Goal: Transaction & Acquisition: Purchase product/service

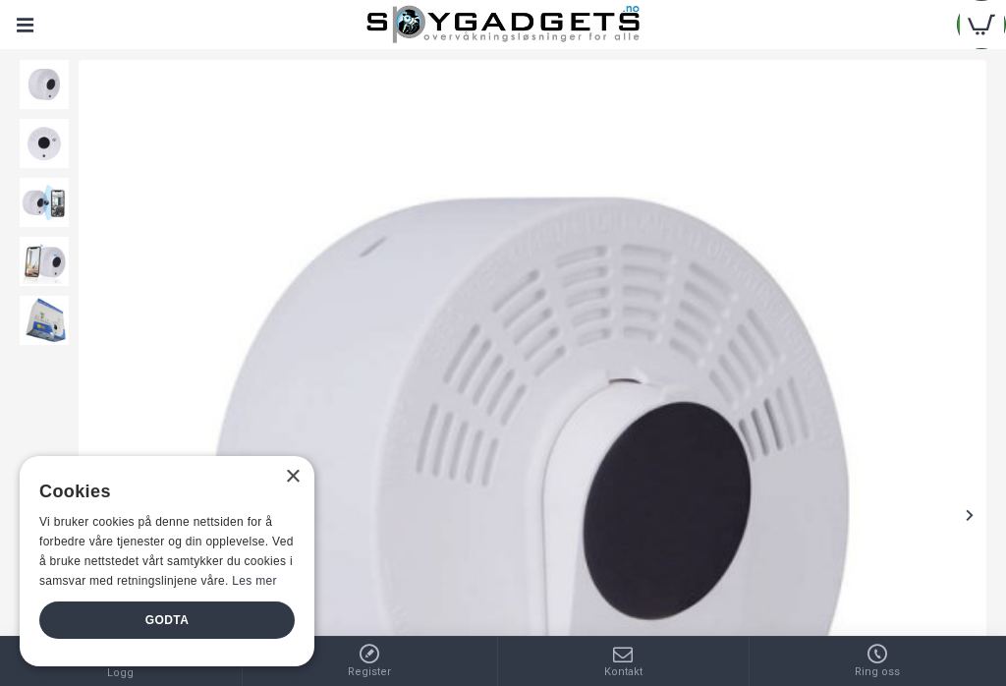
scroll to position [235, 0]
click at [294, 474] on div "×" at bounding box center [292, 477] width 15 height 15
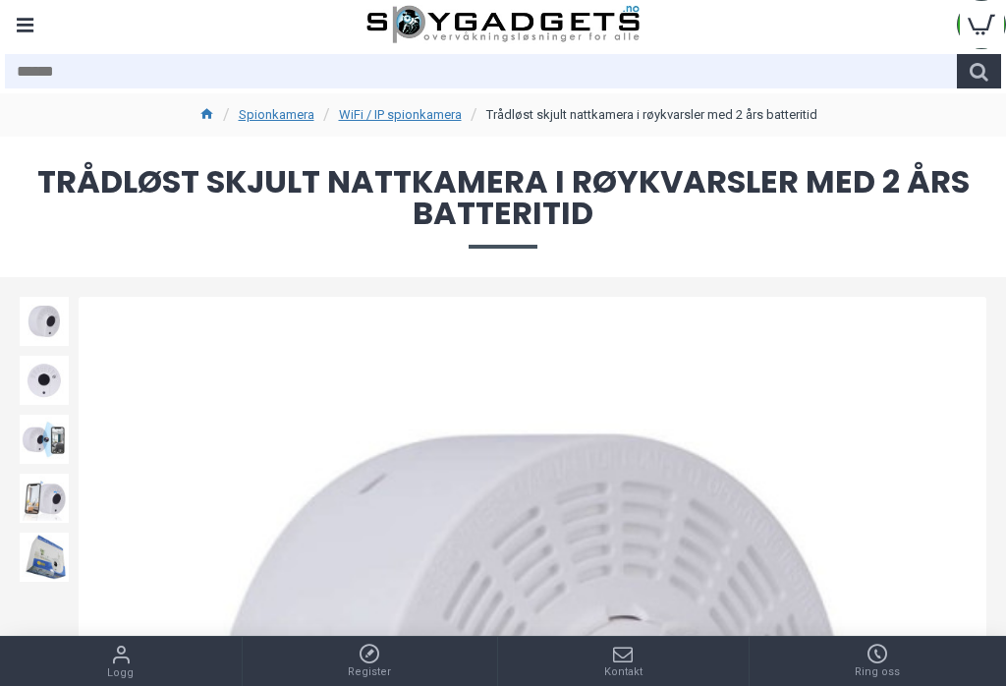
scroll to position [0, 0]
click at [19, 8] on div "Menu" at bounding box center [24, 24] width 49 height 49
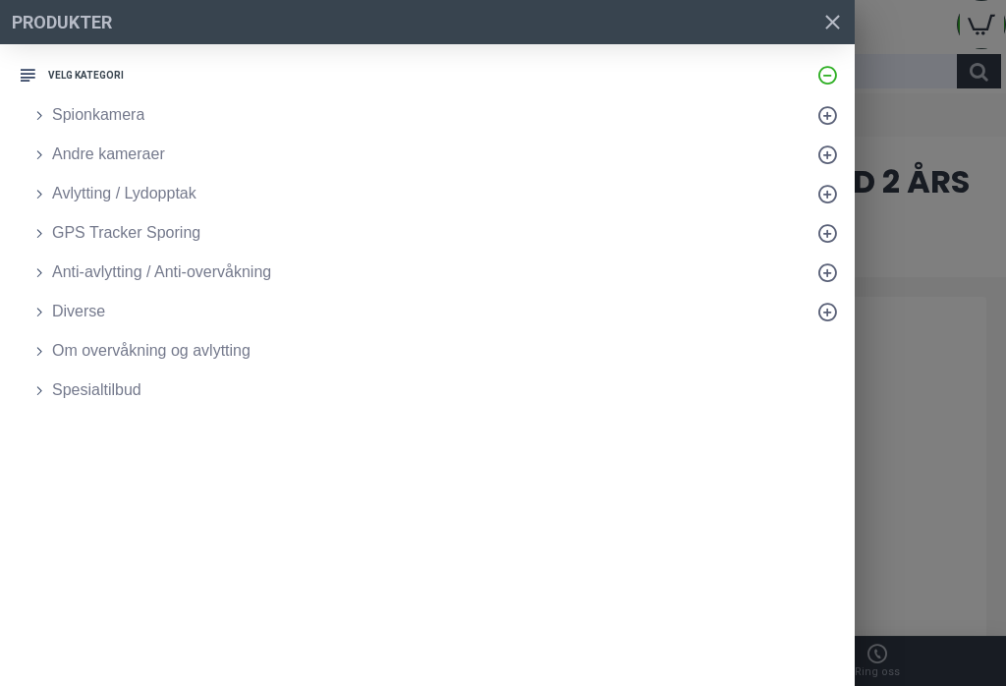
click at [97, 109] on span "Spionkamera" at bounding box center [98, 115] width 92 height 24
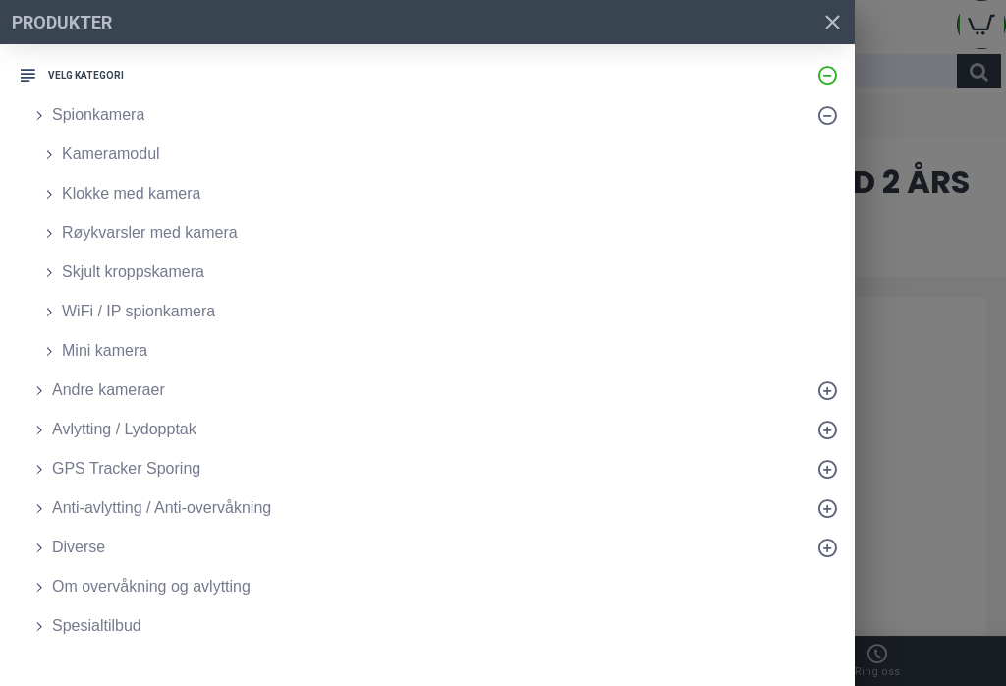
click at [157, 300] on span "WiFi / IP spionkamera" at bounding box center [138, 312] width 153 height 24
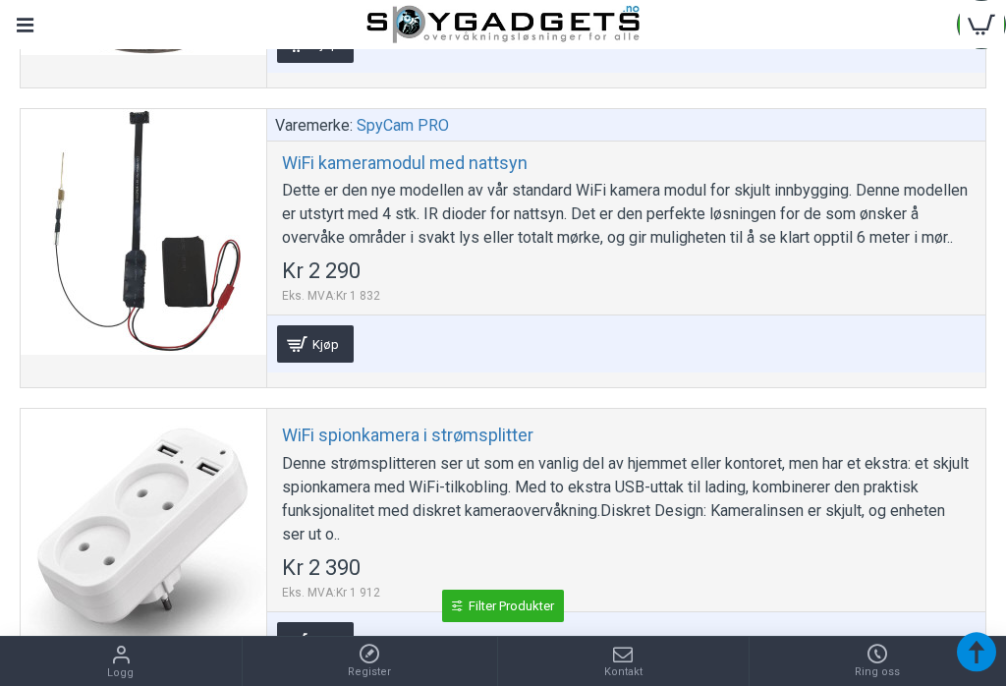
scroll to position [3486, 0]
click at [171, 283] on div at bounding box center [144, 231] width 246 height 246
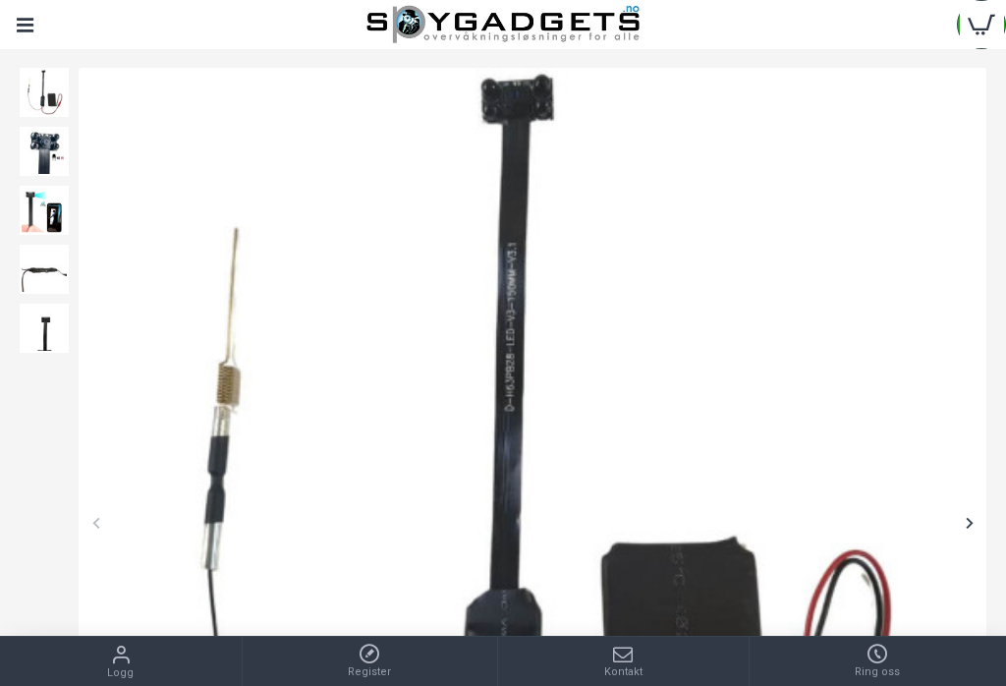
scroll to position [198, 0]
click at [39, 211] on img at bounding box center [44, 209] width 49 height 49
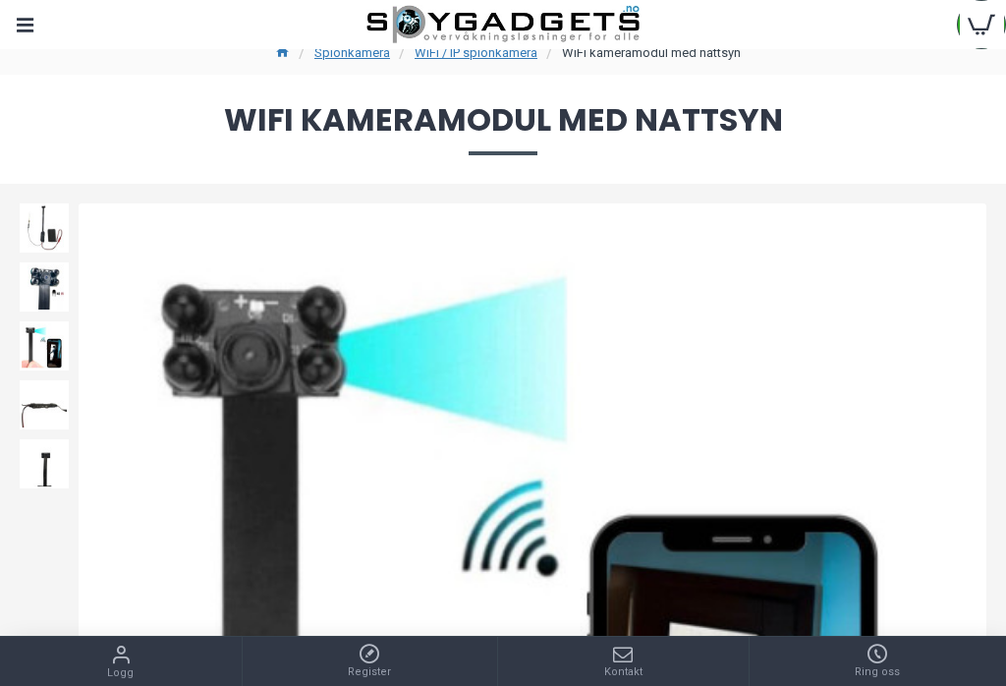
scroll to position [44, 0]
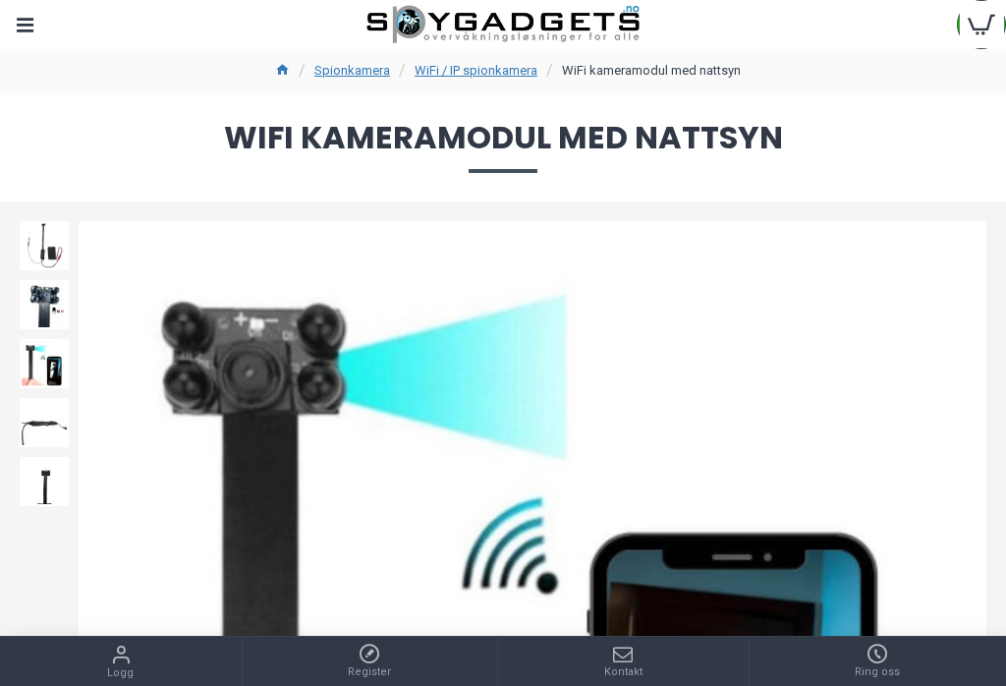
click at [47, 240] on img at bounding box center [44, 245] width 49 height 49
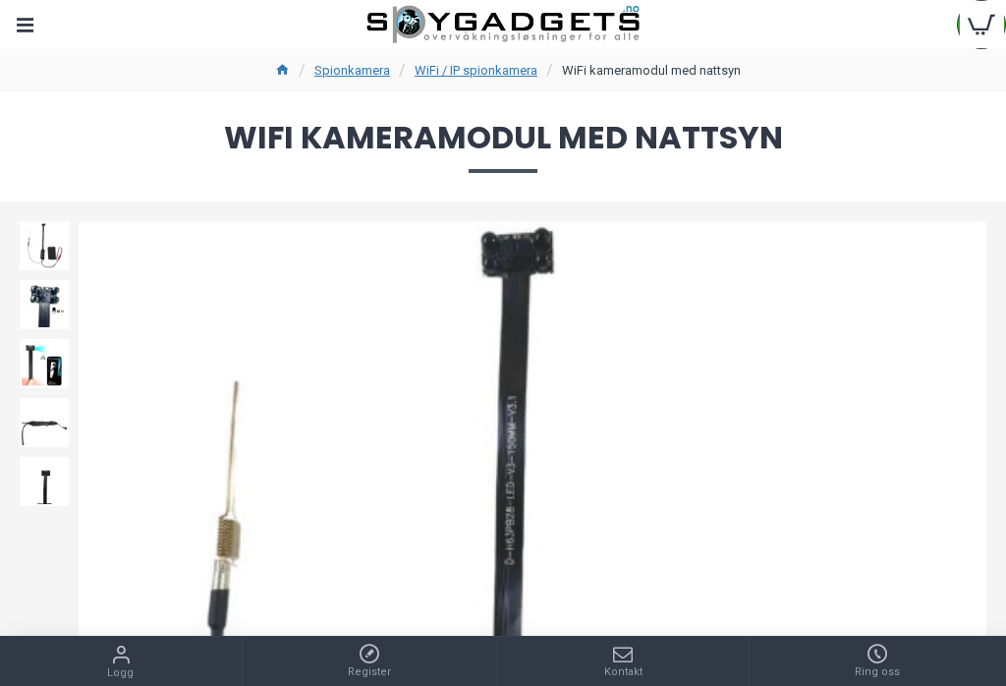
click at [35, 300] on img at bounding box center [44, 304] width 49 height 49
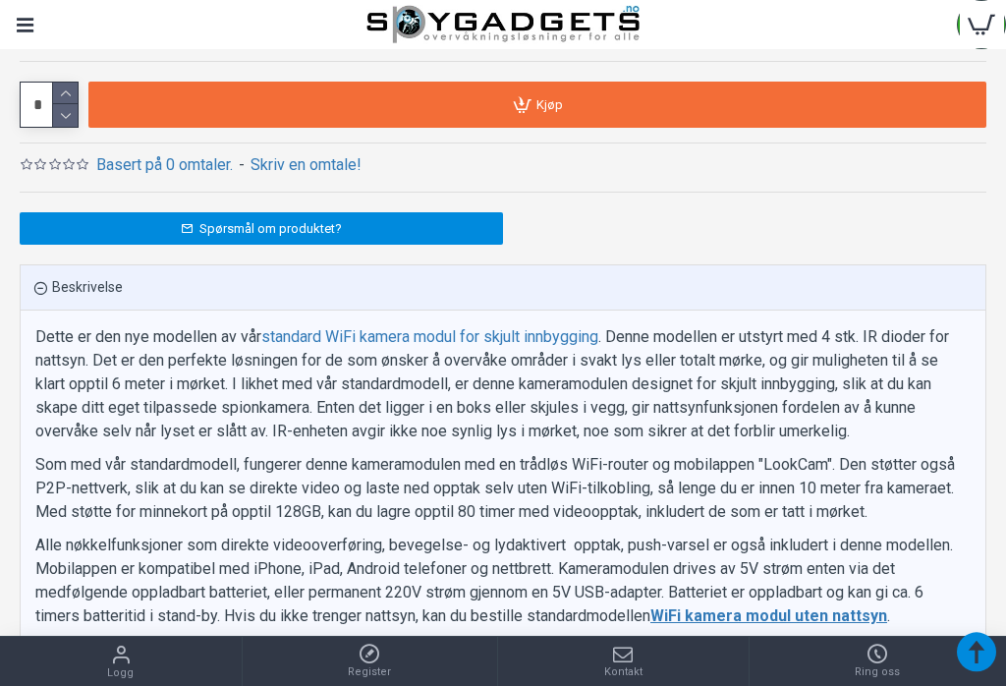
scroll to position [1917, 0]
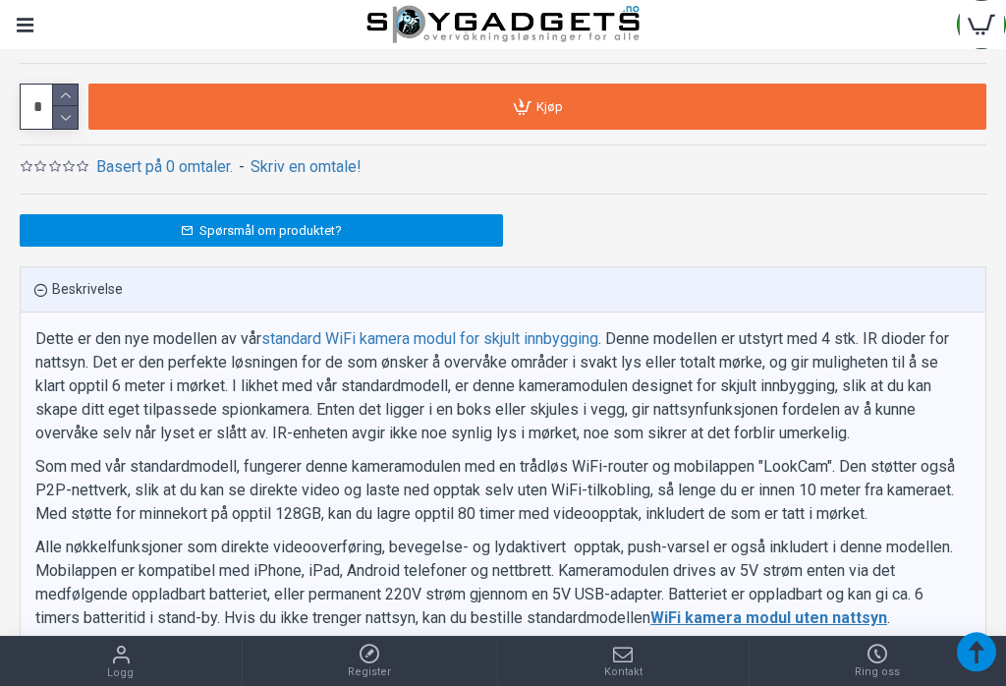
click at [211, 222] on link "Spørsmål om produktet?" at bounding box center [261, 230] width 483 height 32
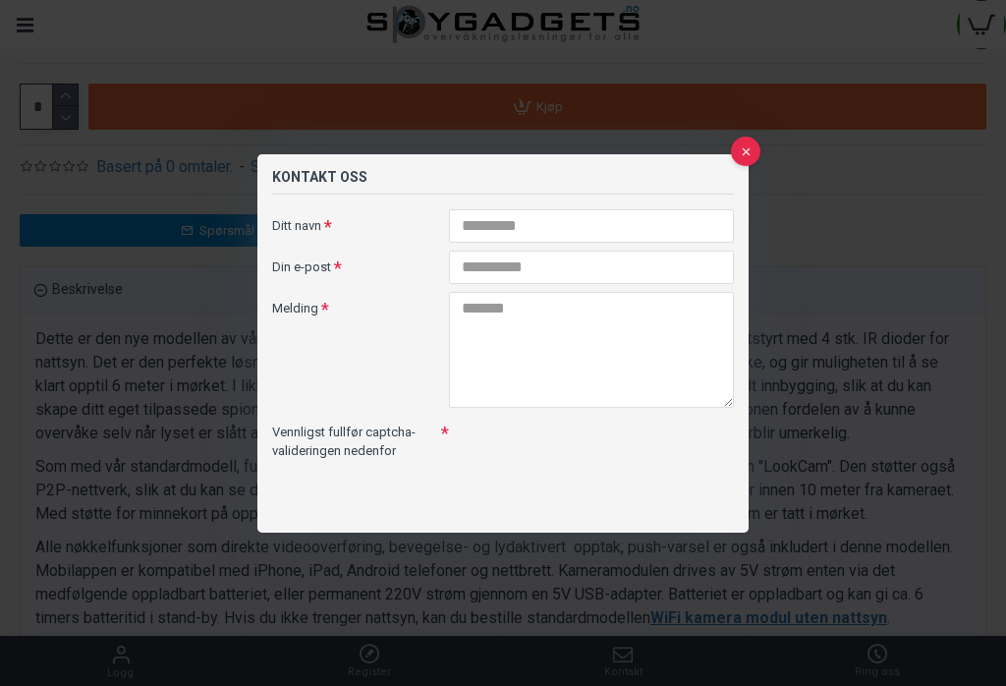
scroll to position [0, 0]
click at [744, 139] on button at bounding box center [745, 151] width 29 height 29
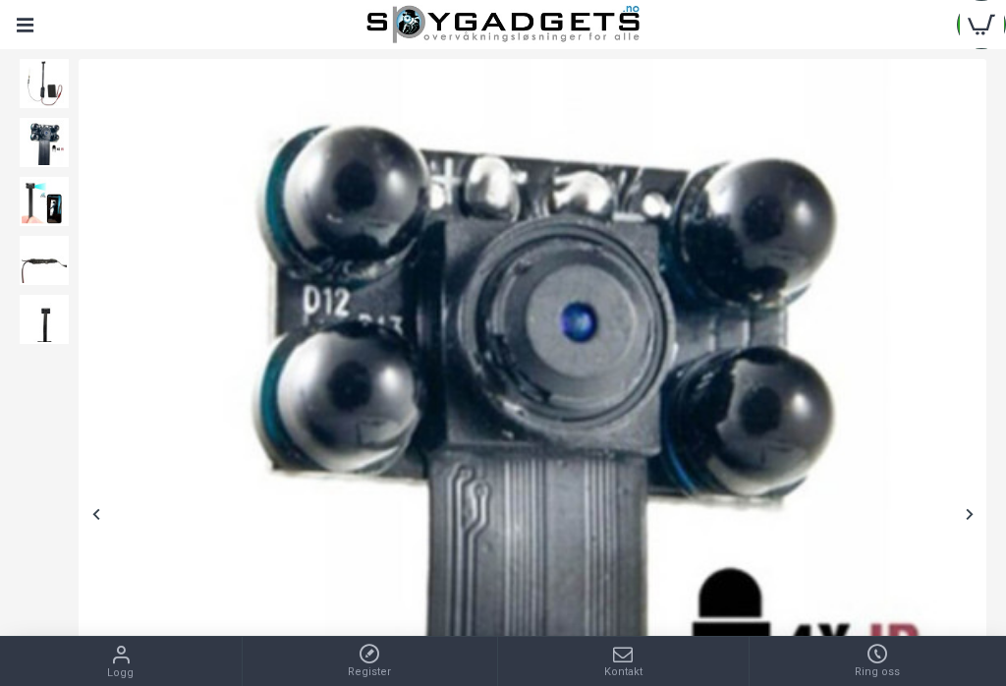
scroll to position [205, 0]
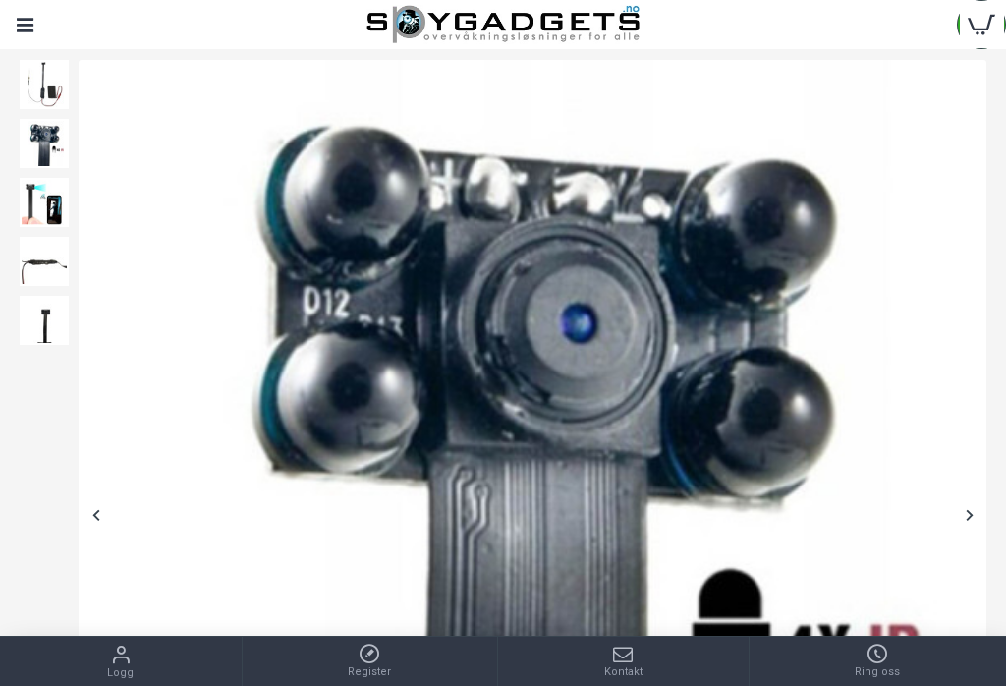
click at [49, 206] on img at bounding box center [44, 202] width 49 height 49
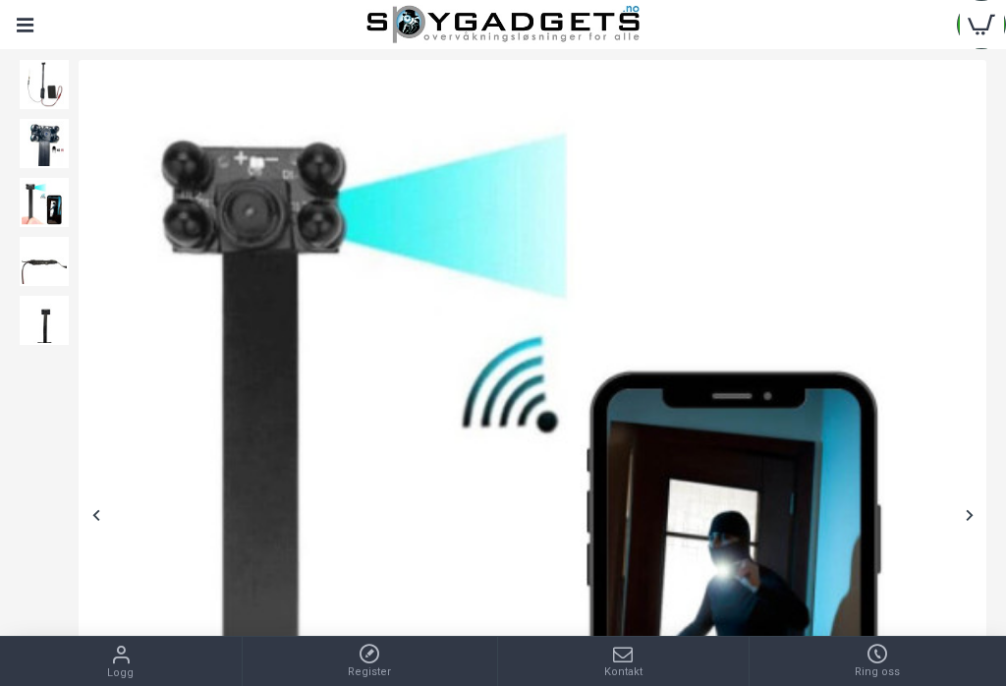
click at [40, 262] on img at bounding box center [44, 261] width 49 height 49
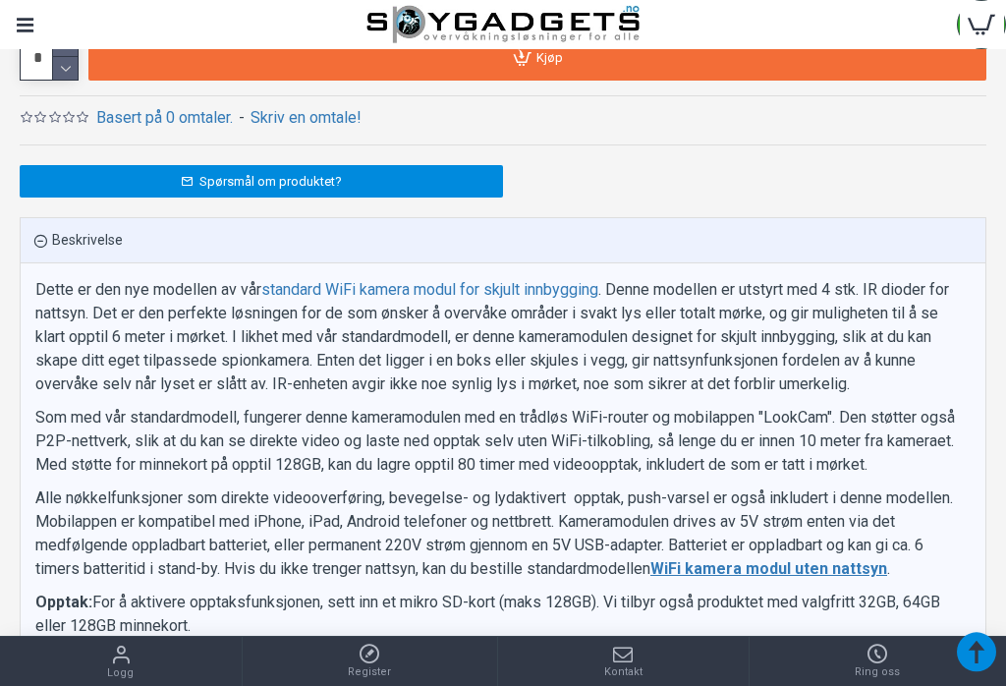
scroll to position [1966, 0]
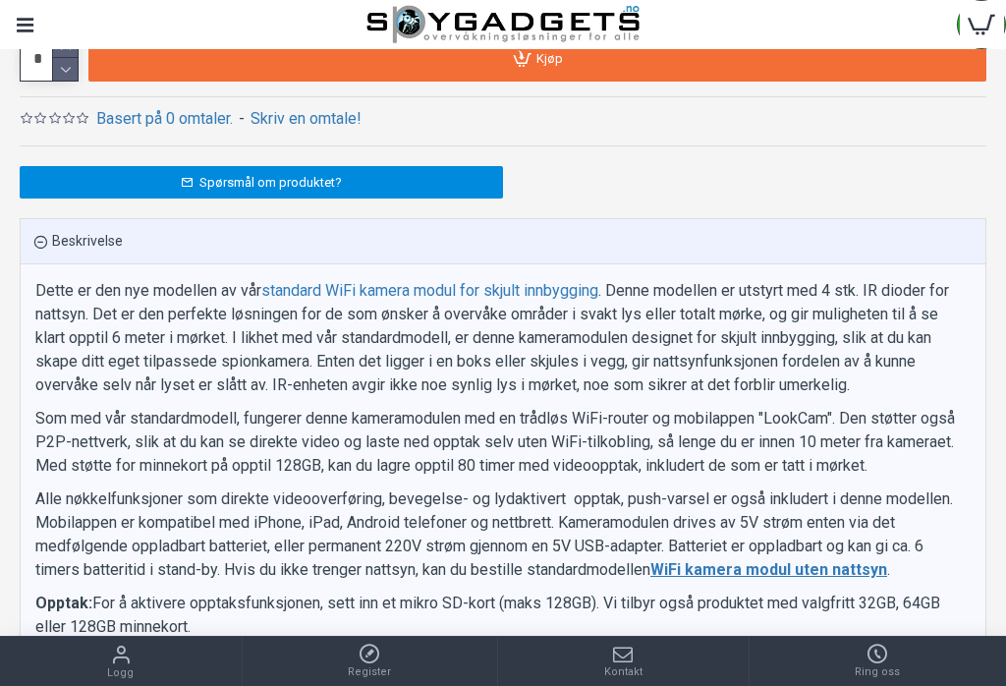
click at [71, 234] on link "Beskrivelse" at bounding box center [503, 241] width 965 height 45
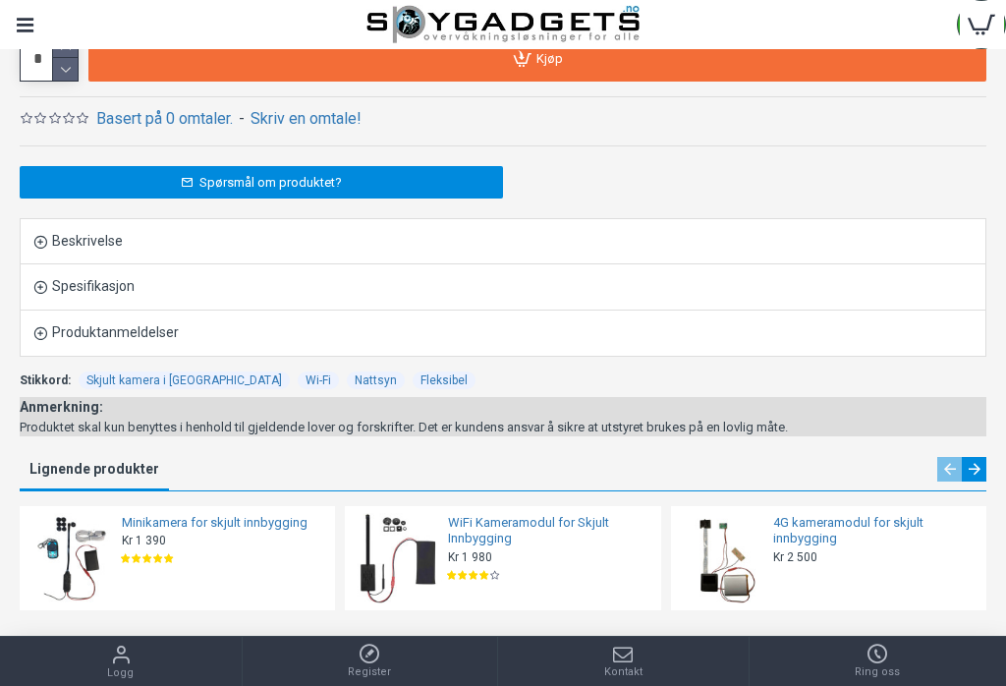
click at [74, 241] on link "Beskrivelse" at bounding box center [503, 241] width 965 height 45
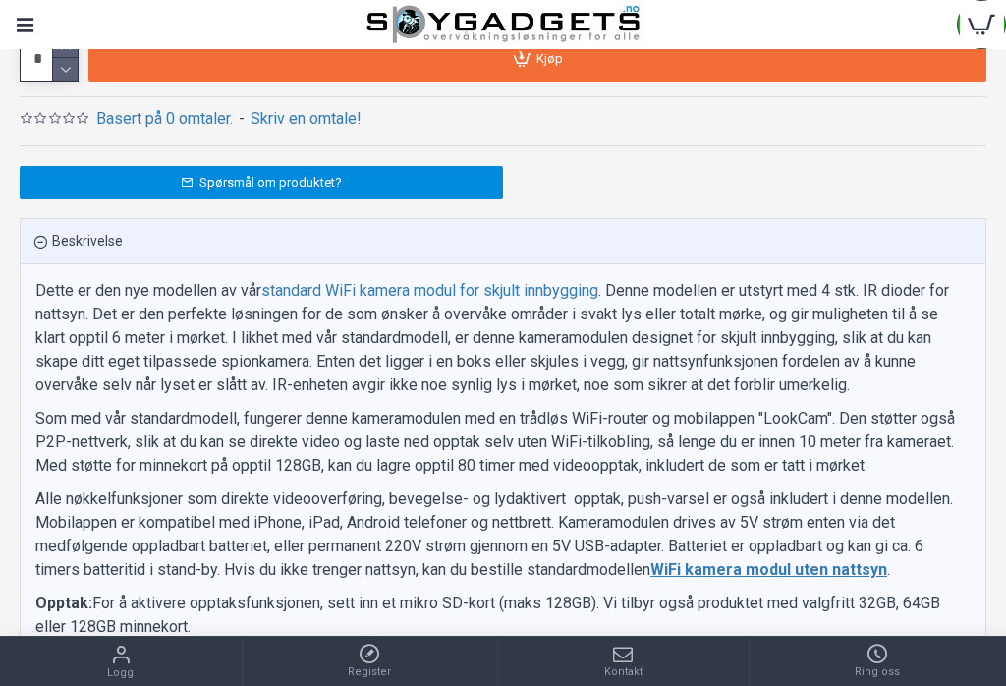
click at [72, 237] on link "Beskrivelse" at bounding box center [503, 241] width 965 height 45
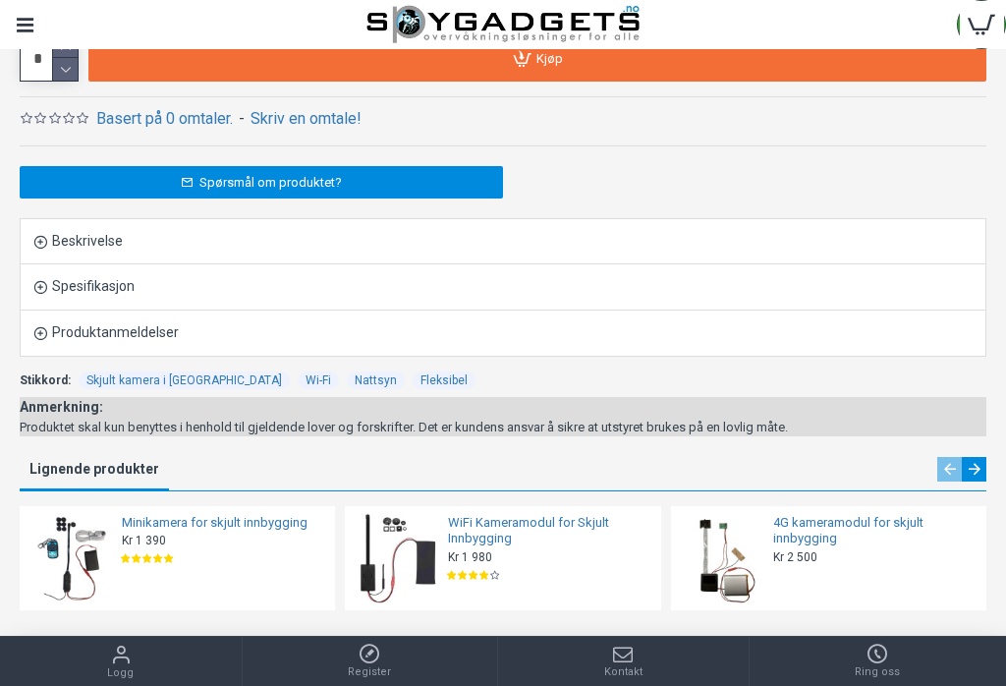
click at [81, 283] on link "Spesifikasjon" at bounding box center [503, 286] width 965 height 45
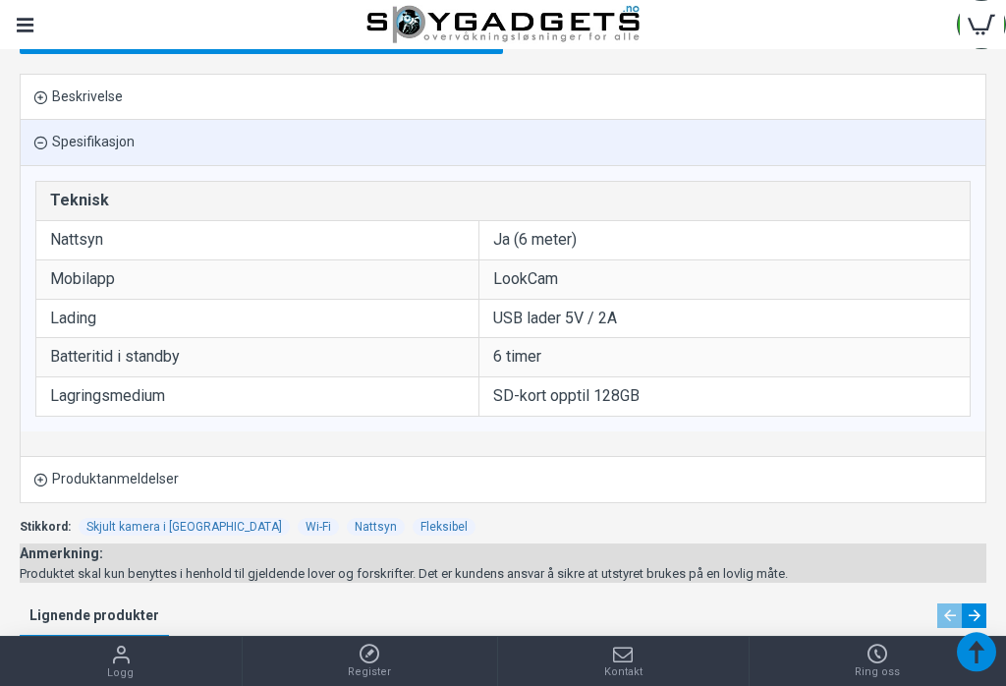
scroll to position [2111, 0]
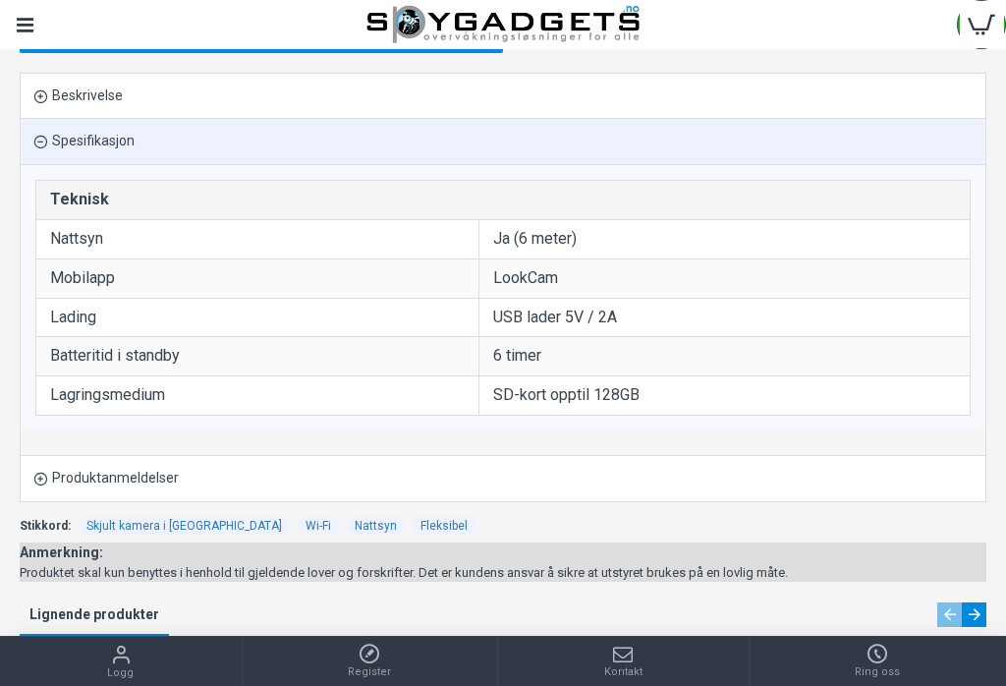
click at [47, 476] on link "Produktanmeldelser" at bounding box center [503, 478] width 965 height 45
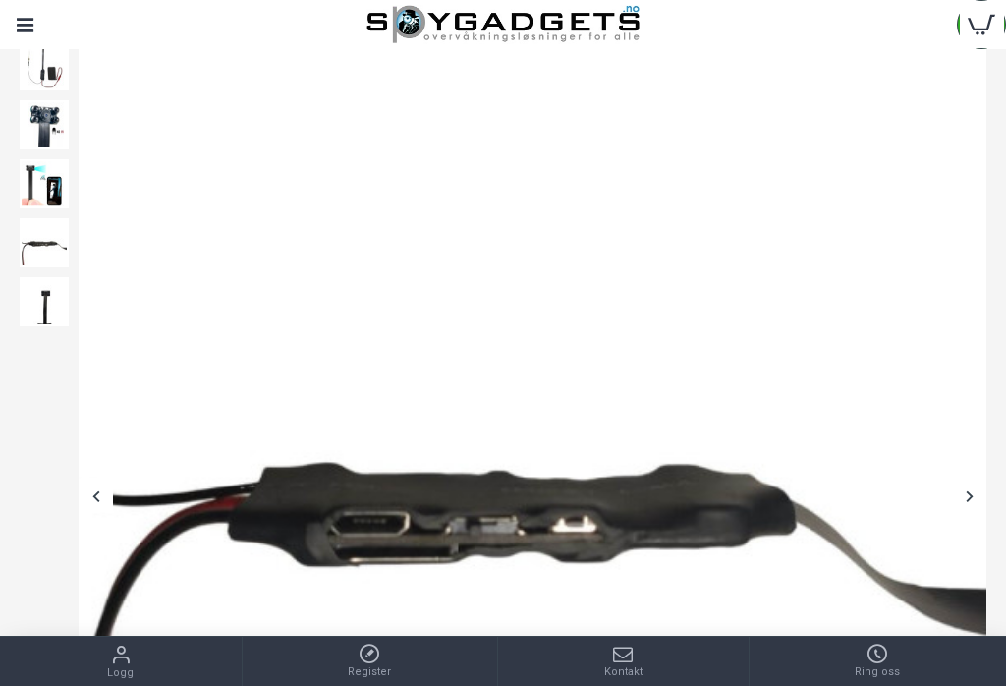
scroll to position [225, 0]
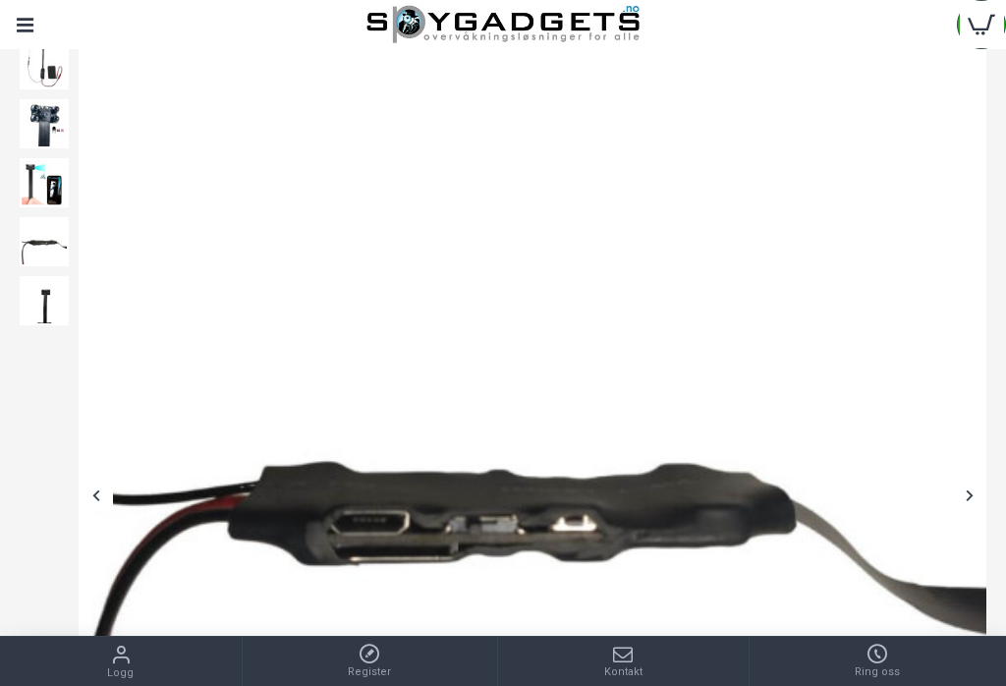
click at [29, 249] on img at bounding box center [44, 241] width 49 height 49
click at [36, 298] on img at bounding box center [44, 300] width 49 height 49
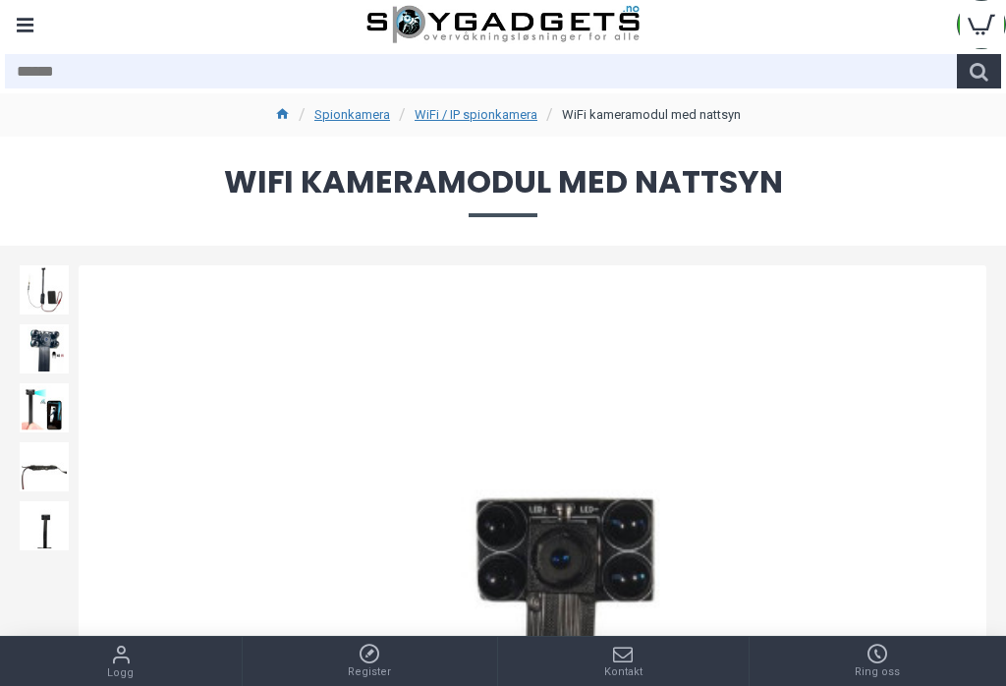
scroll to position [0, 0]
click at [21, 23] on div "Menu" at bounding box center [24, 24] width 49 height 49
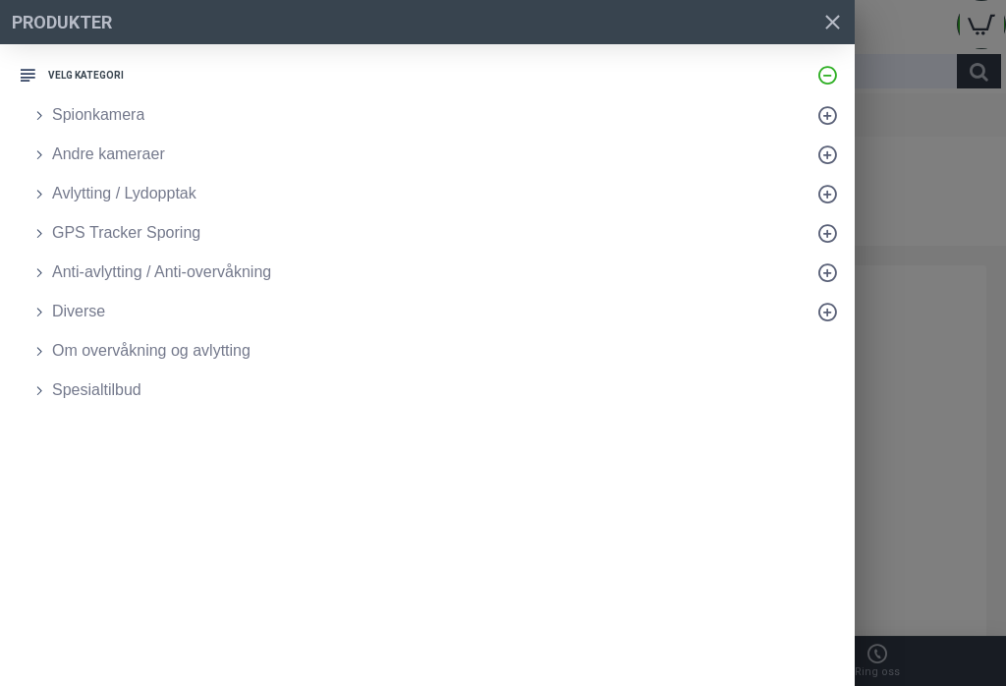
click at [33, 59] on link "Produkter Velg Kategori" at bounding box center [437, 74] width 835 height 41
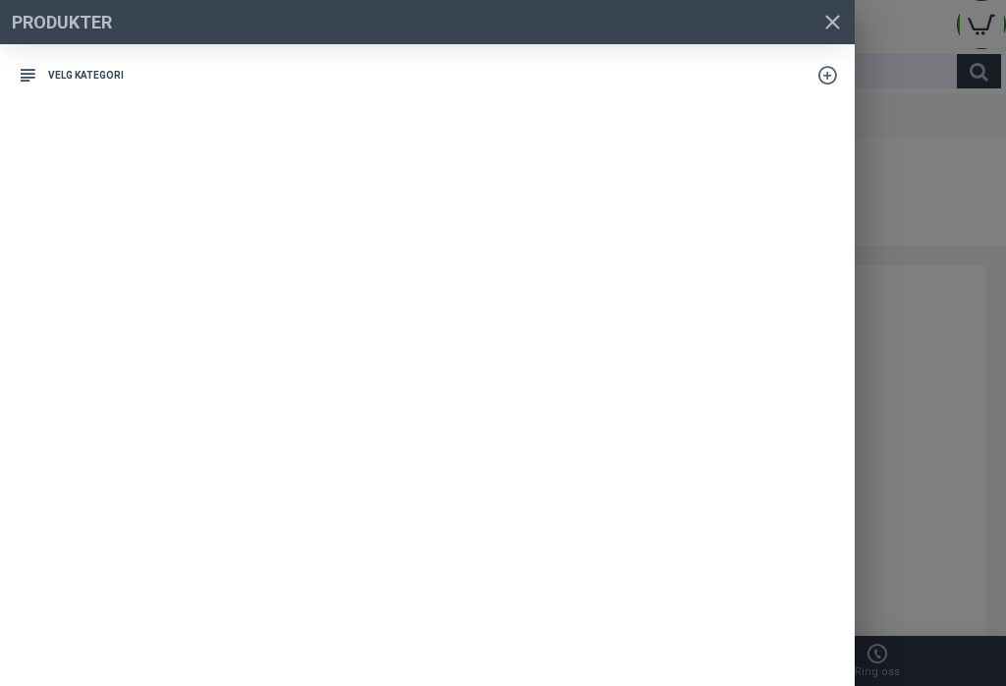
click at [28, 77] on link "Produkter Velg Kategori" at bounding box center [437, 74] width 835 height 41
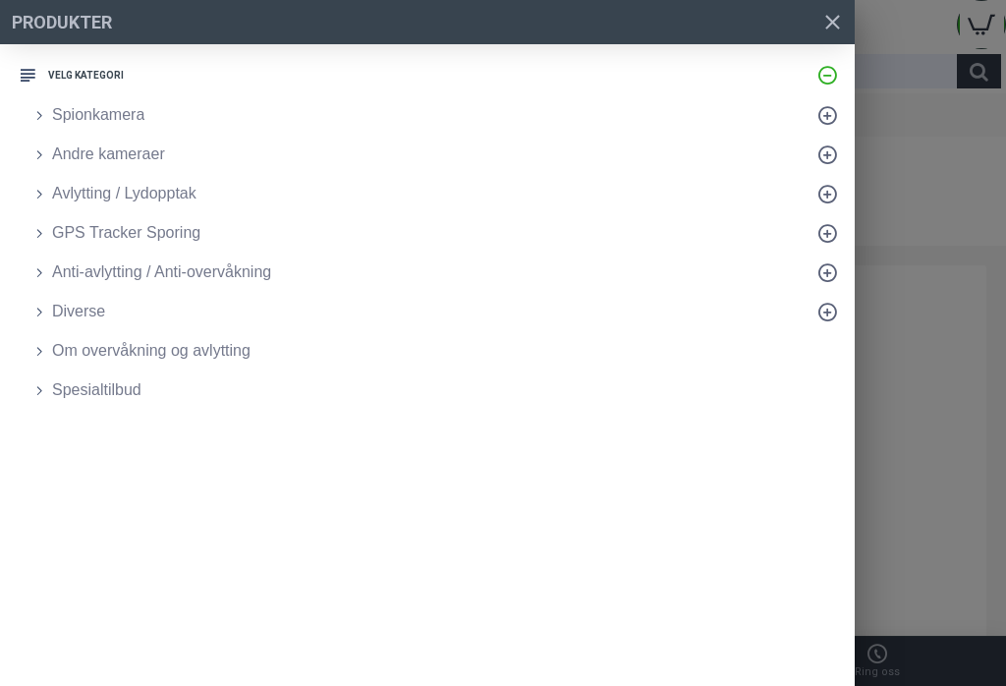
click at [83, 117] on span "Spionkamera" at bounding box center [98, 115] width 92 height 24
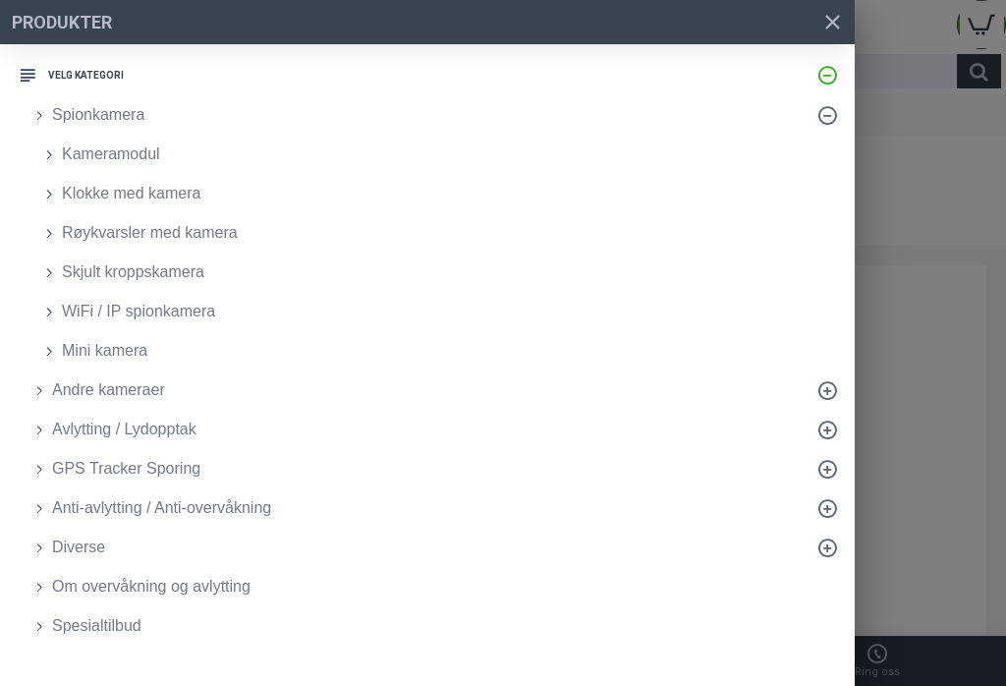
click at [96, 470] on span "GPS Tracker Sporing" at bounding box center [126, 469] width 148 height 24
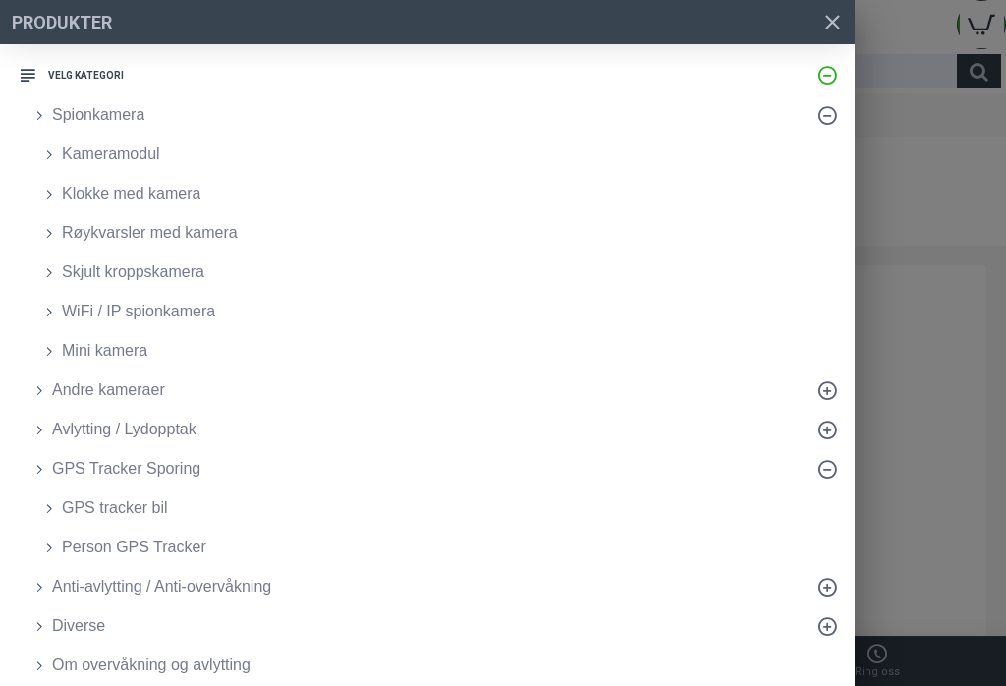
click at [97, 518] on span "GPS tracker bil" at bounding box center [115, 508] width 106 height 24
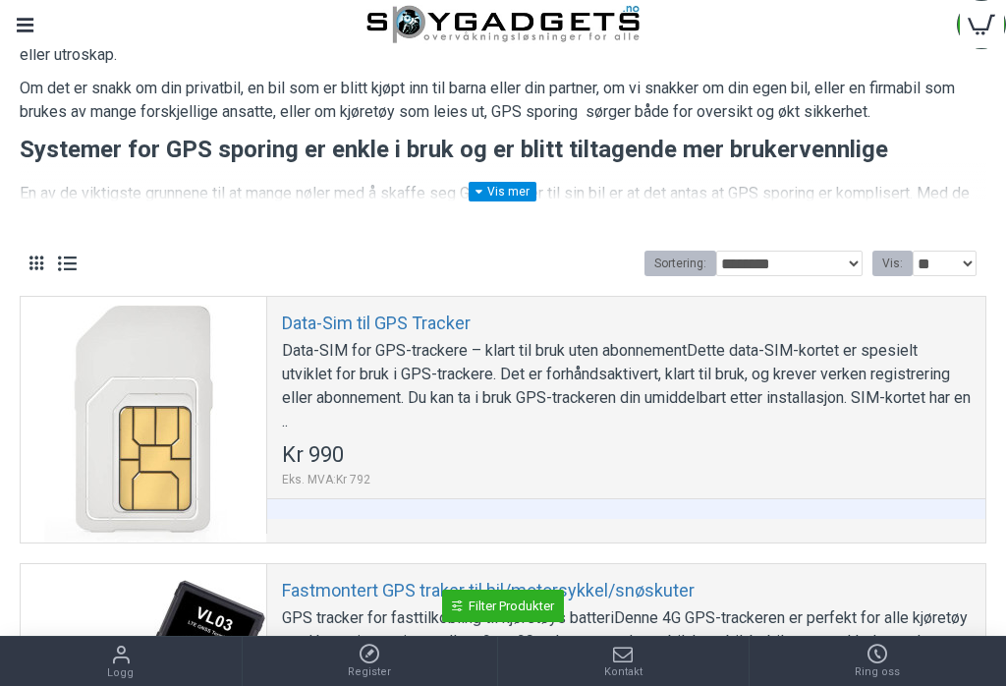
scroll to position [360, 0]
click at [301, 327] on link "Data-Sim til GPS Tracker" at bounding box center [376, 321] width 189 height 23
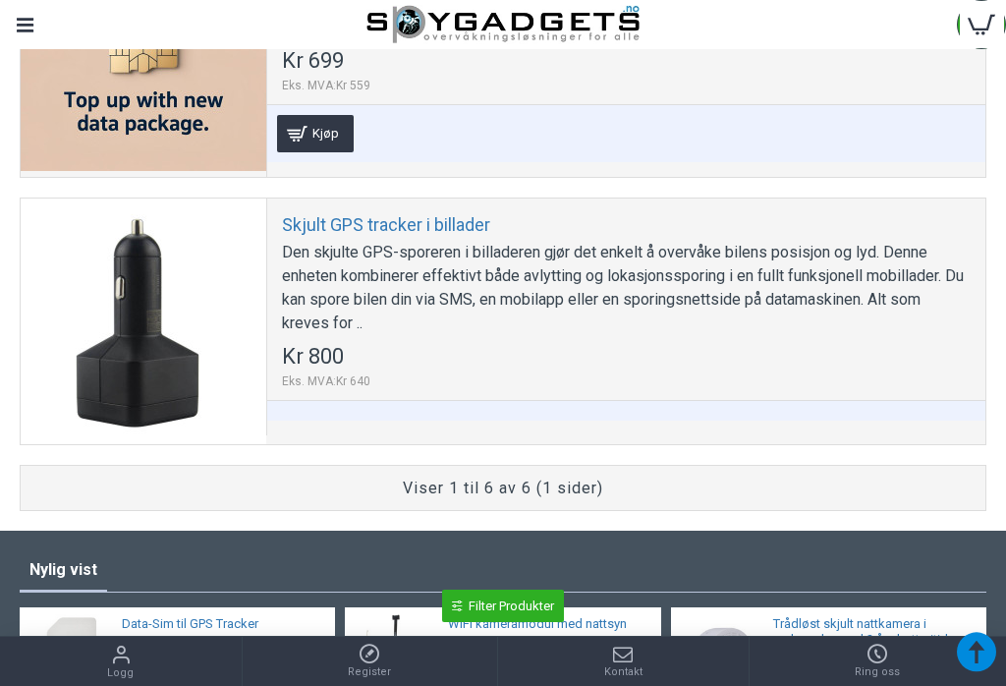
scroll to position [1878, 0]
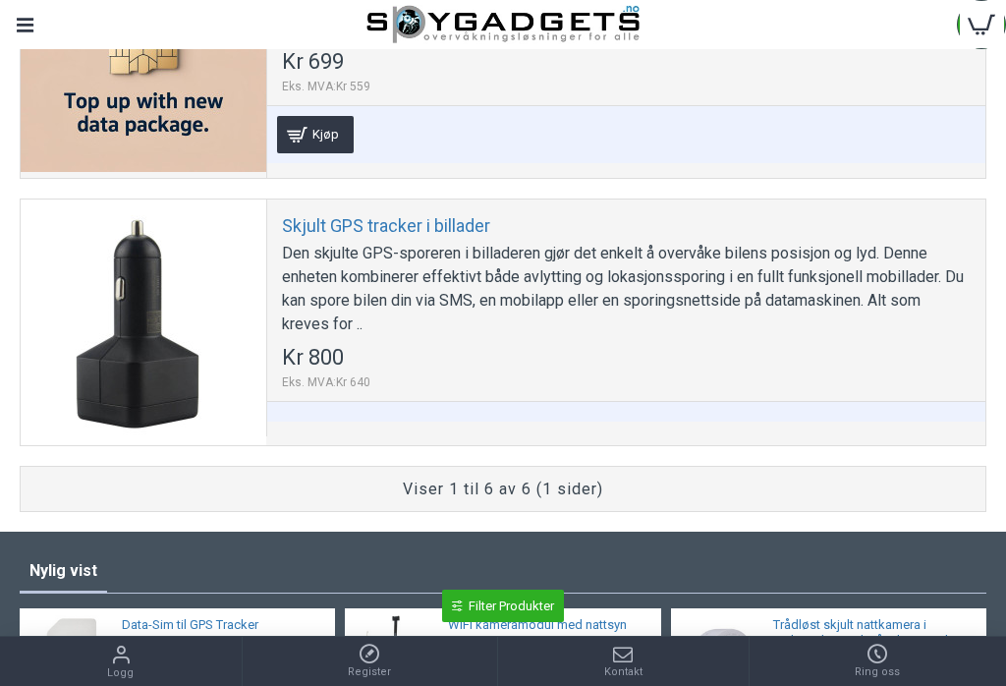
click at [138, 332] on div at bounding box center [144, 322] width 246 height 246
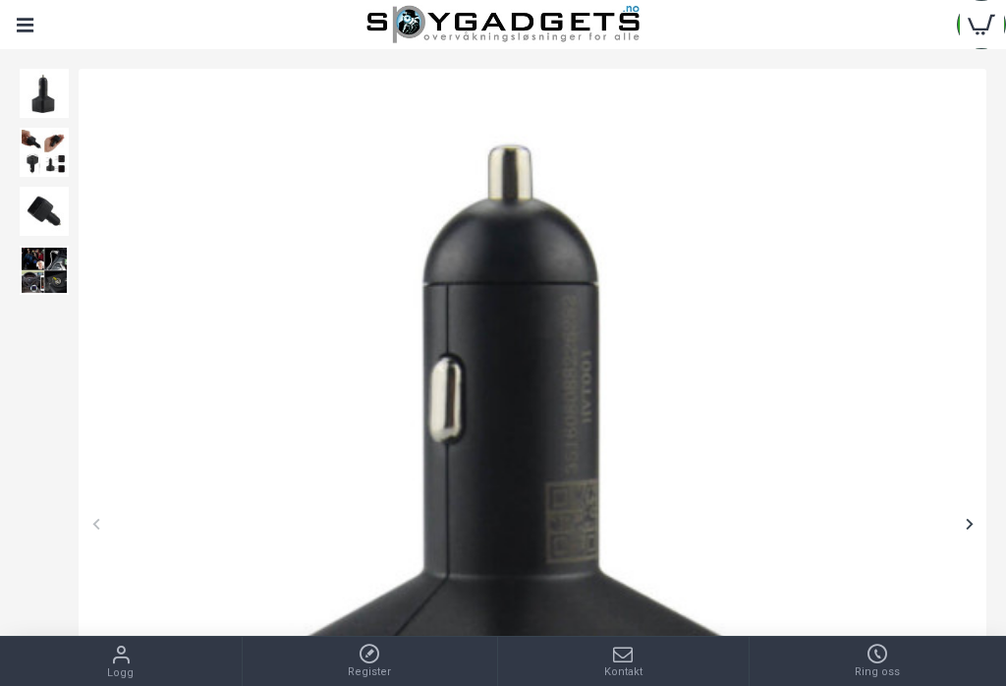
scroll to position [189, 0]
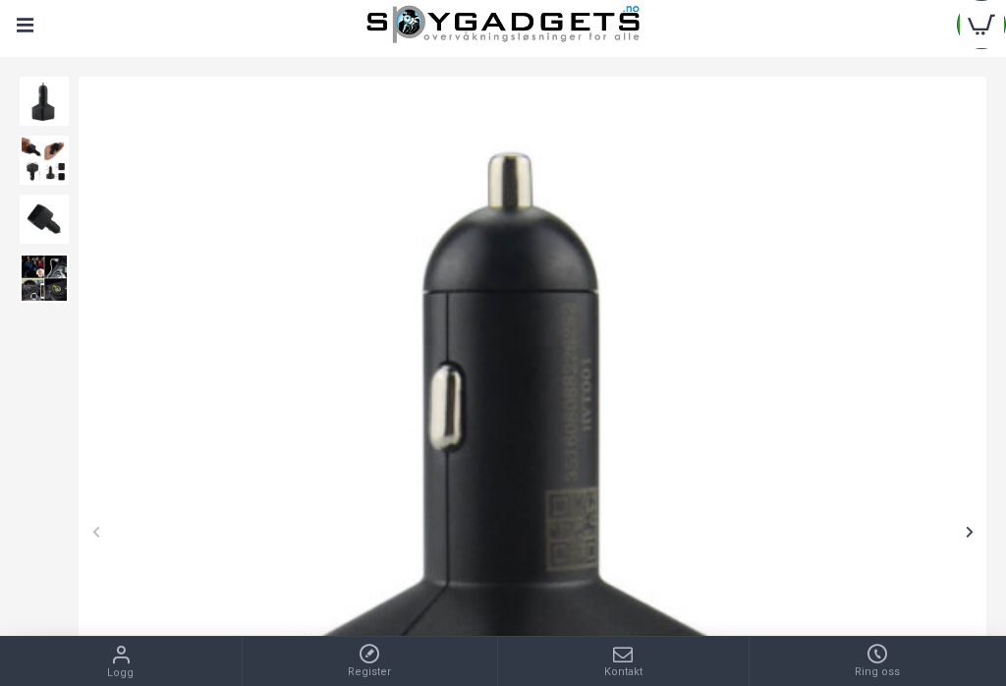
click at [35, 274] on img at bounding box center [44, 277] width 49 height 49
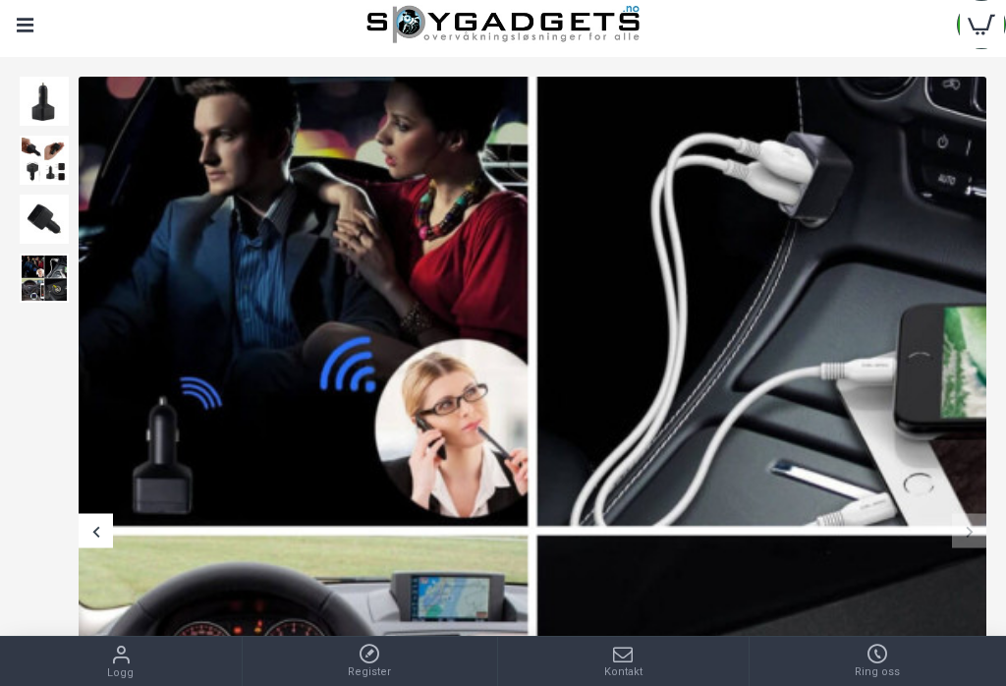
click at [38, 212] on img at bounding box center [44, 218] width 49 height 49
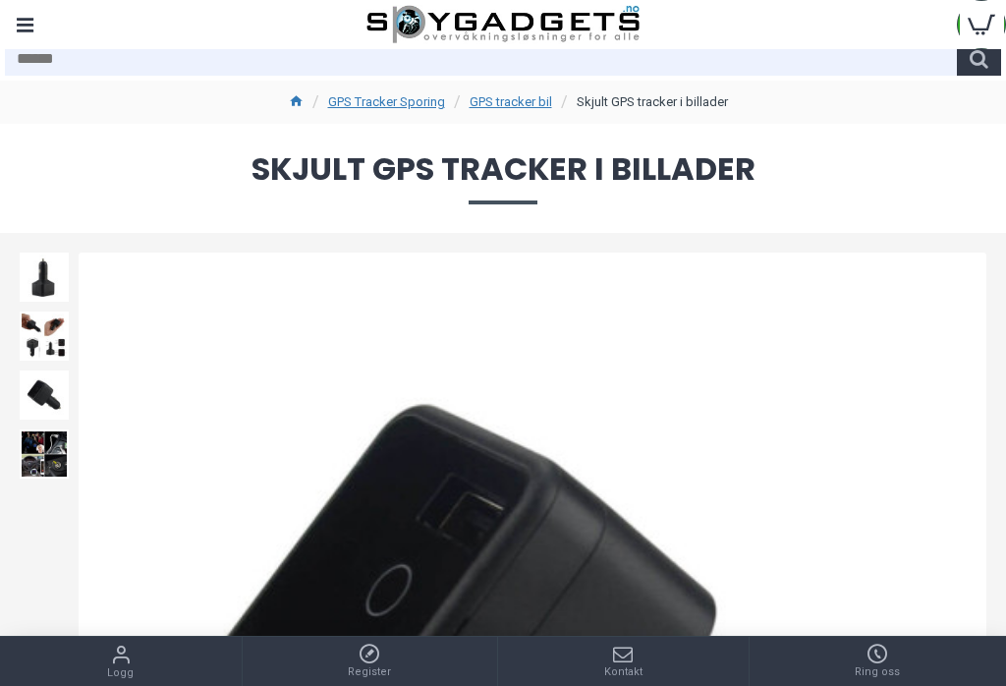
scroll to position [9, 0]
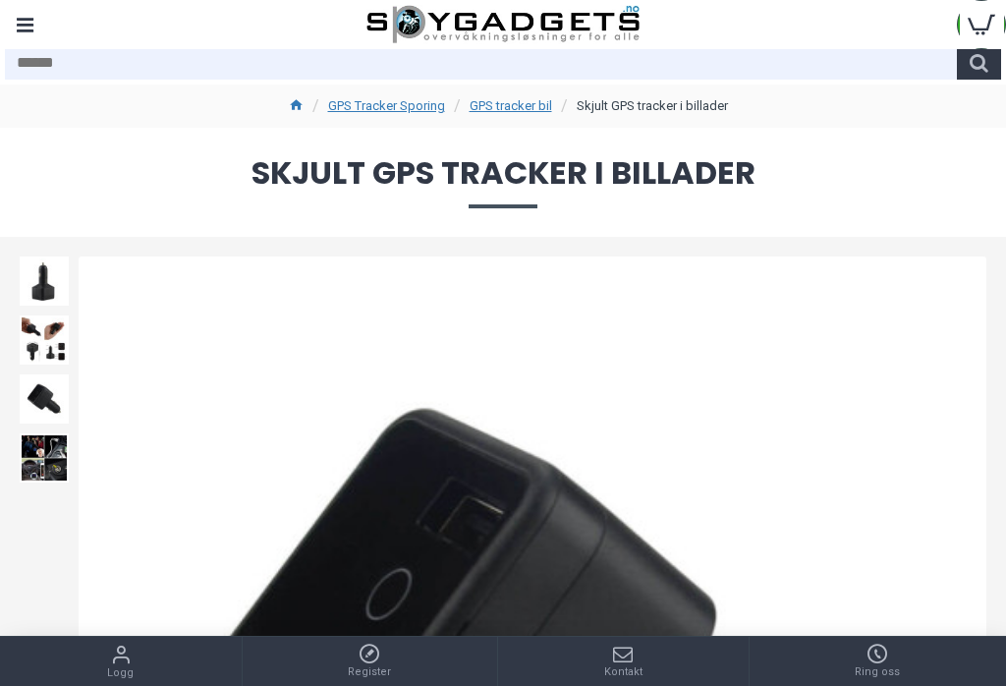
click at [33, 287] on img at bounding box center [44, 280] width 49 height 49
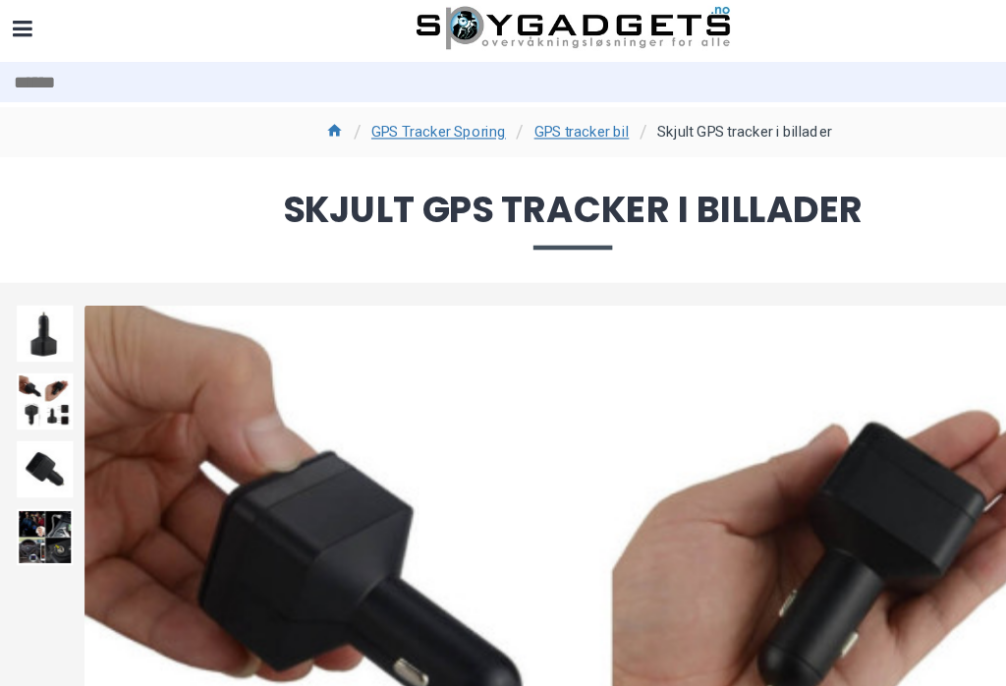
scroll to position [0, 131]
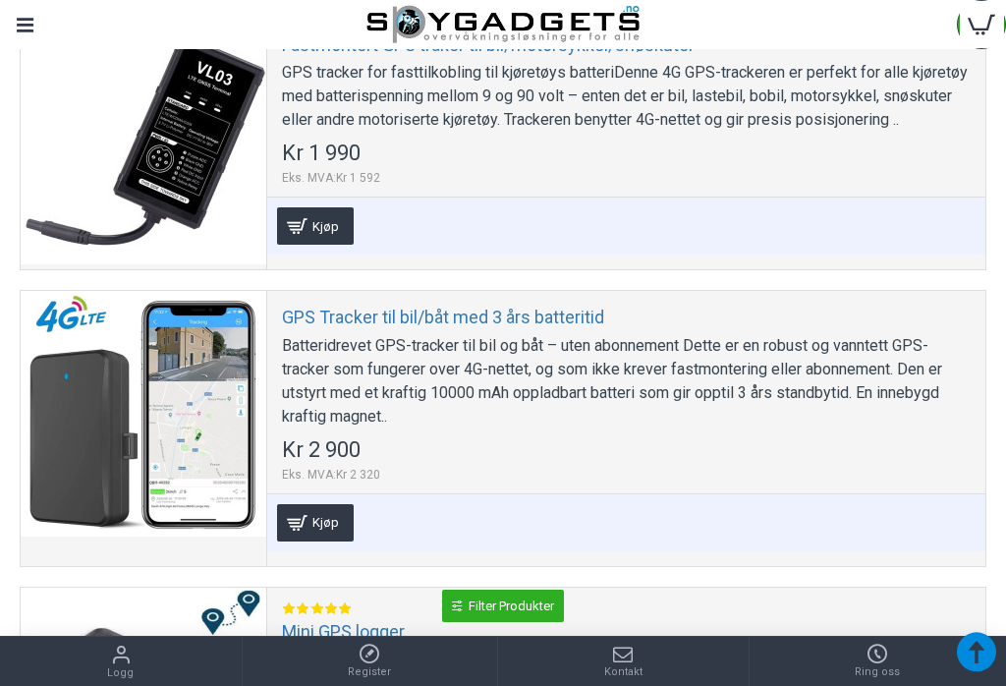
scroll to position [908, 0]
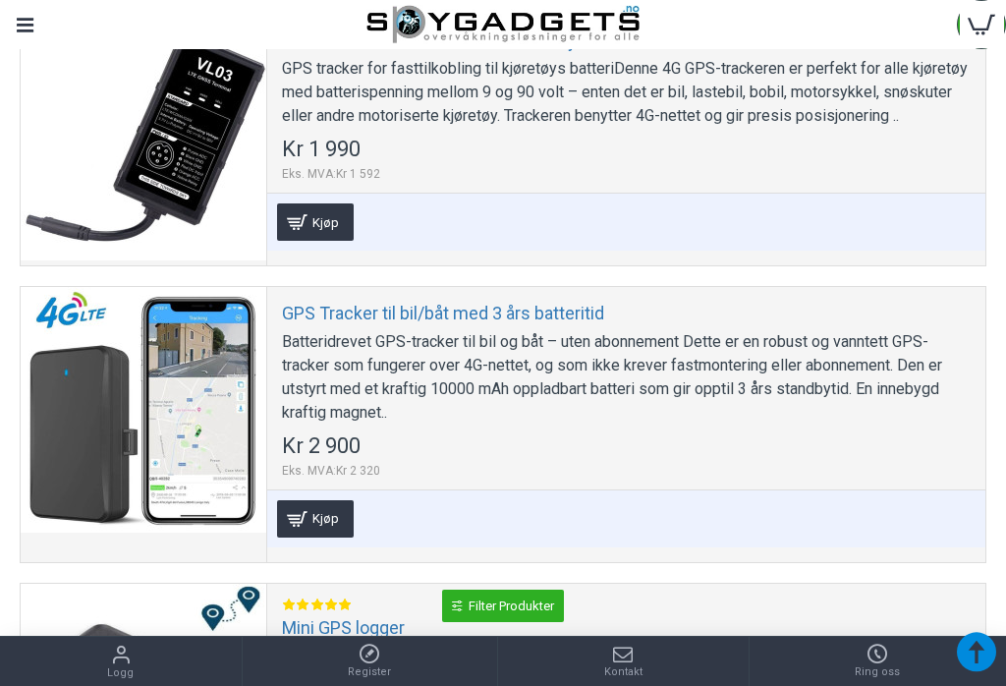
click at [326, 320] on link "GPS Tracker til bil/båt med 3 års batteritid" at bounding box center [443, 313] width 322 height 23
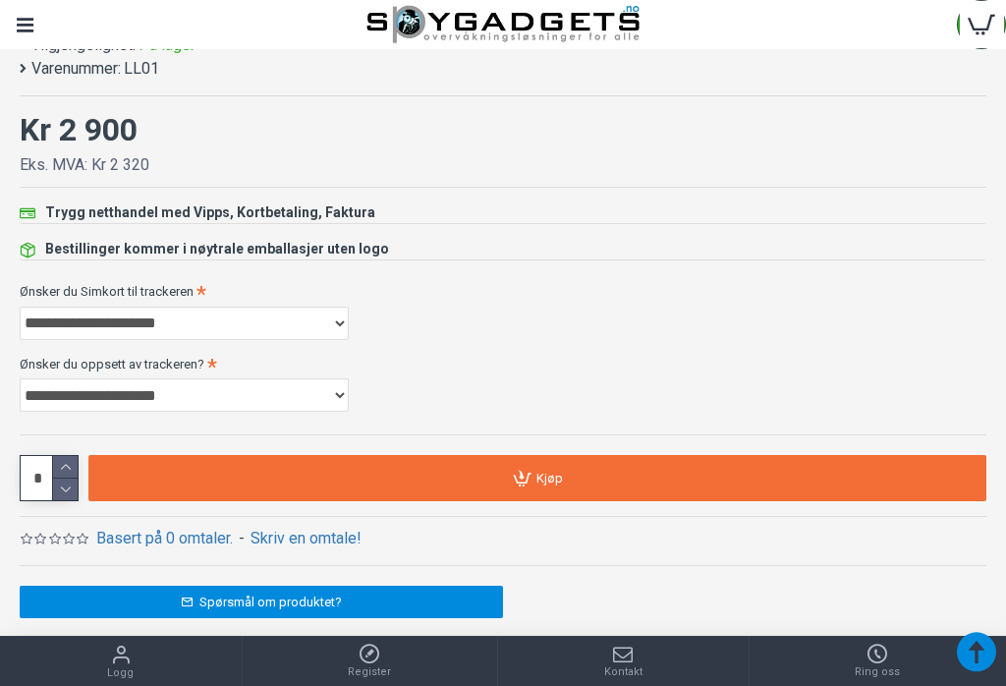
scroll to position [1233, 0]
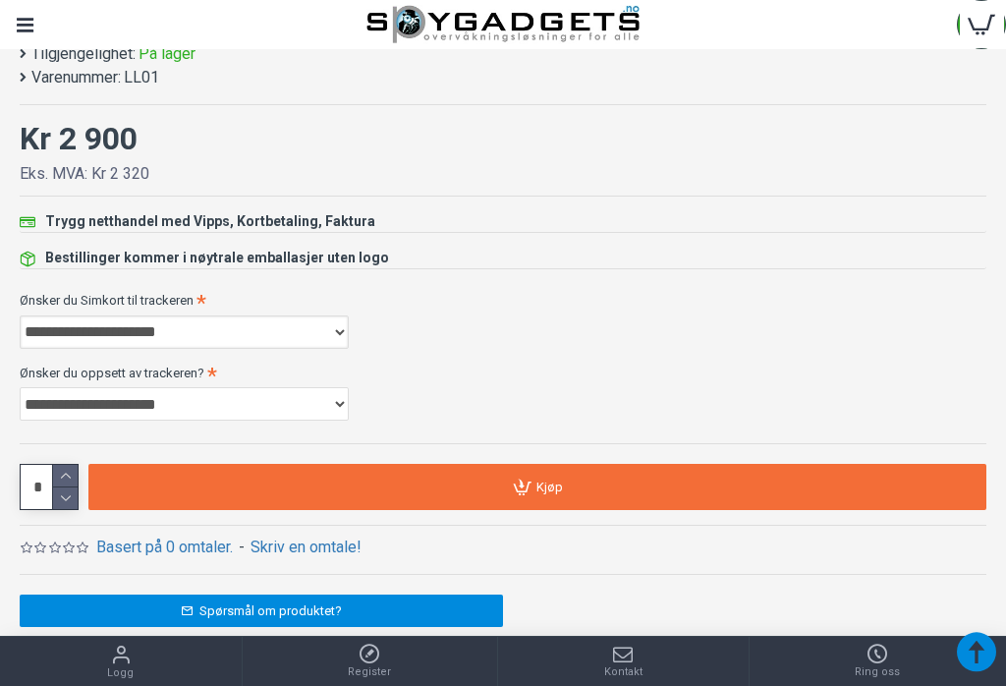
click at [102, 320] on select "**********" at bounding box center [184, 331] width 329 height 33
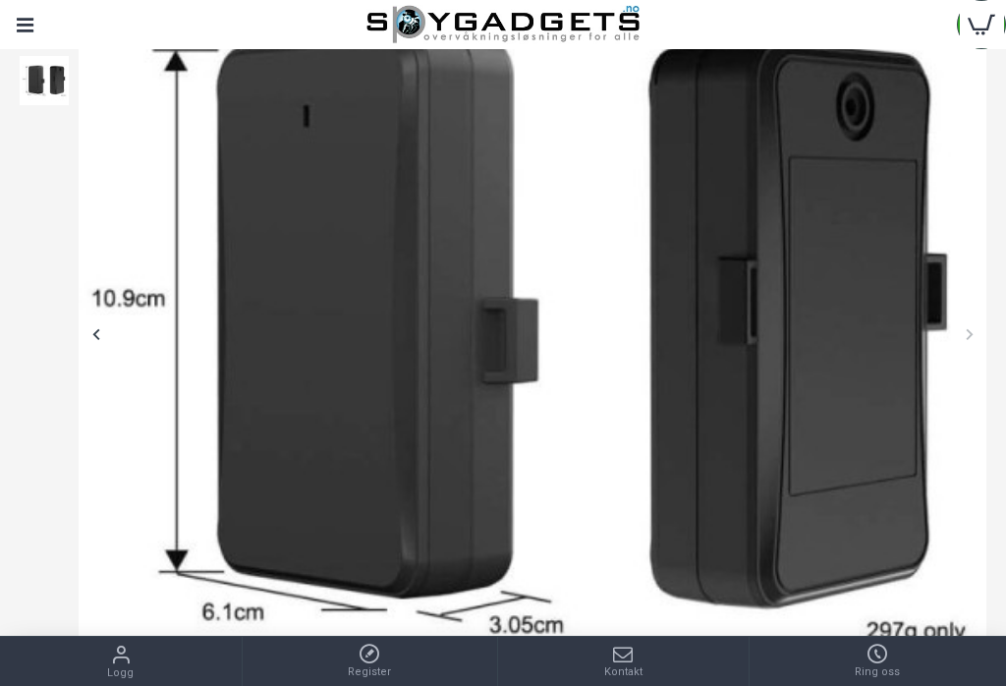
scroll to position [377, 0]
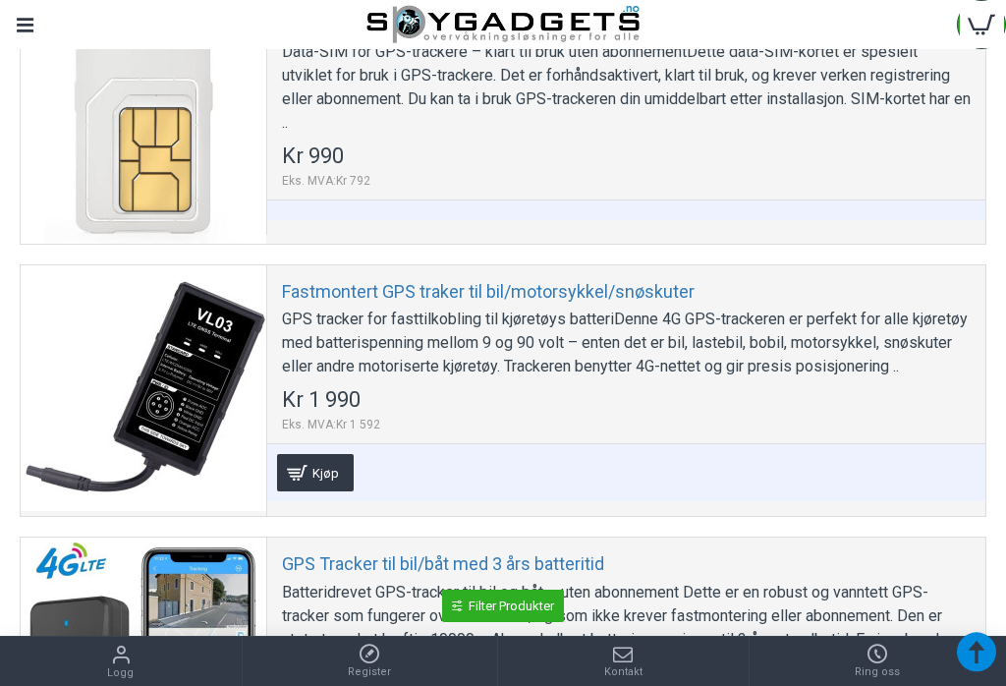
scroll to position [658, 0]
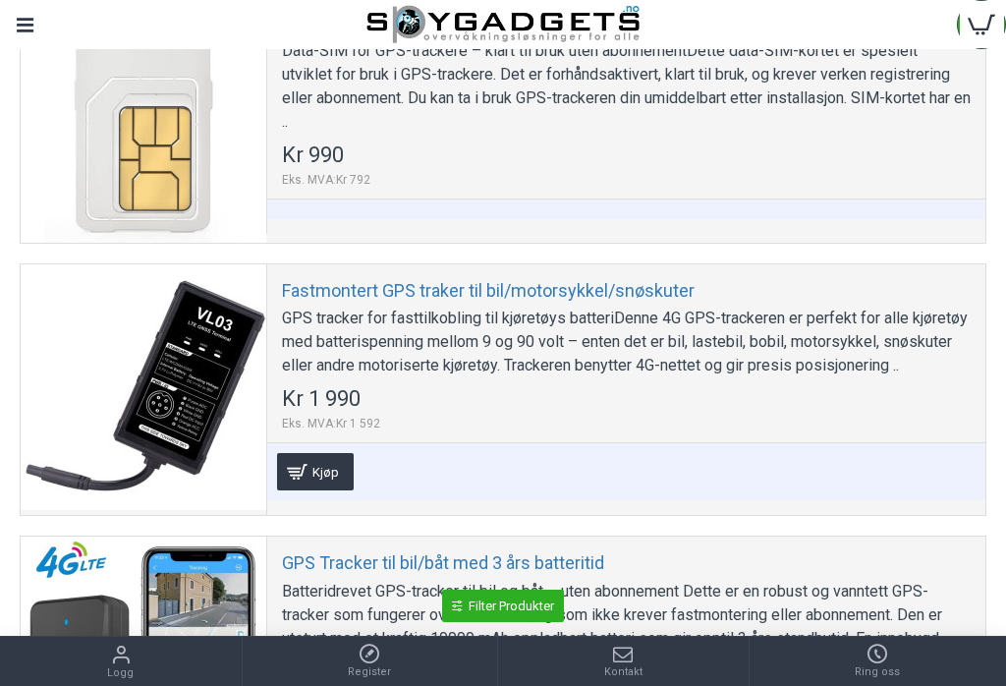
click at [300, 301] on link "Fastmontert GPS traker til bil/motorsykkel/snøskuter" at bounding box center [488, 290] width 413 height 23
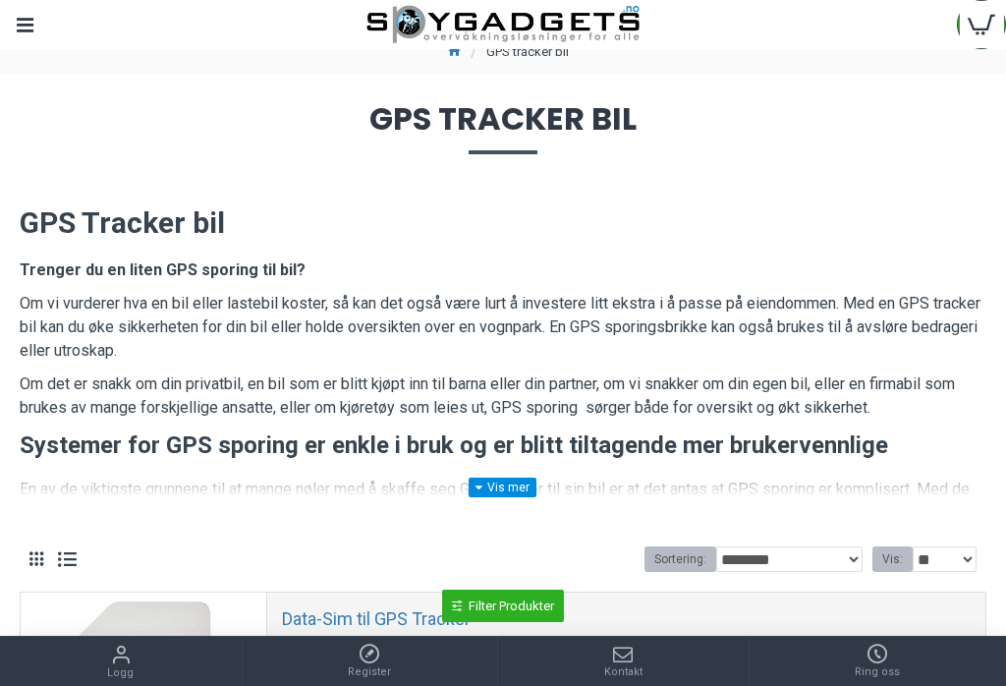
scroll to position [56, 0]
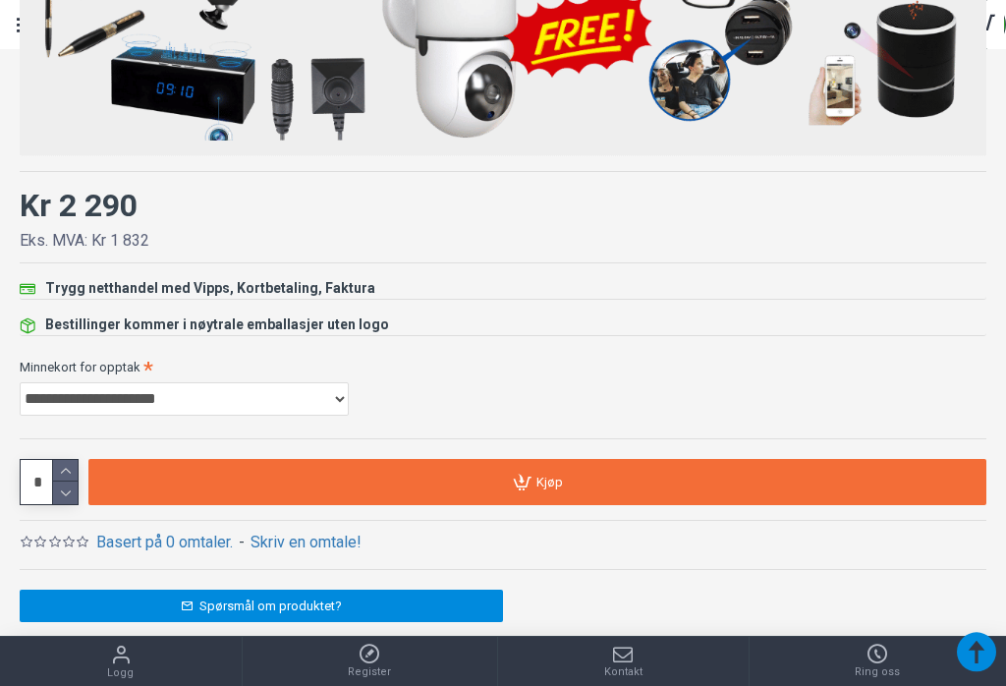
scroll to position [1570, 0]
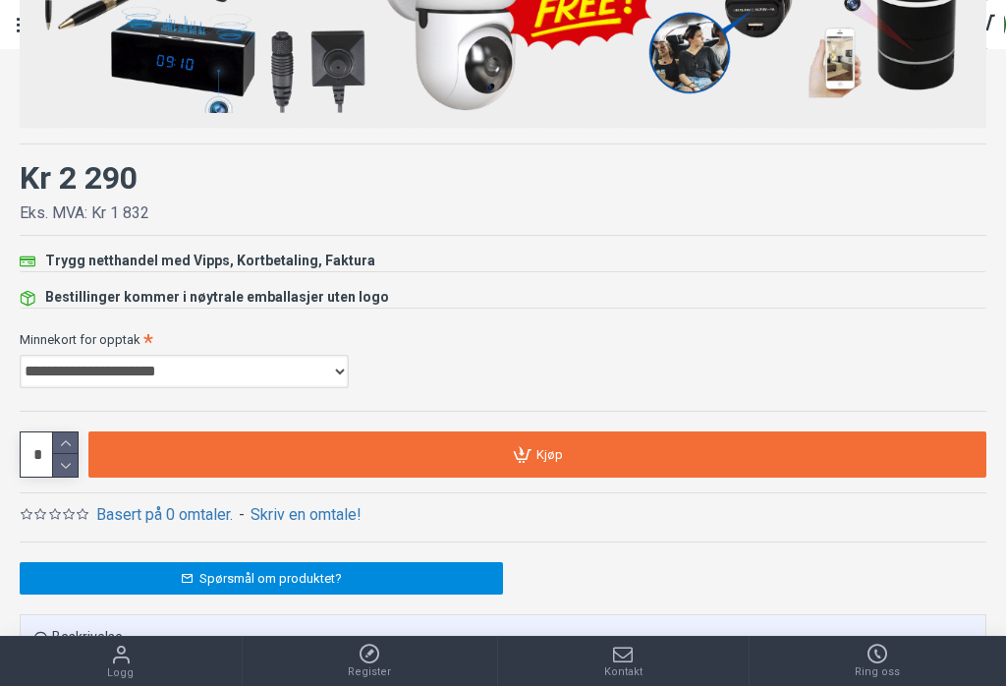
click at [107, 377] on select "**********" at bounding box center [184, 371] width 329 height 33
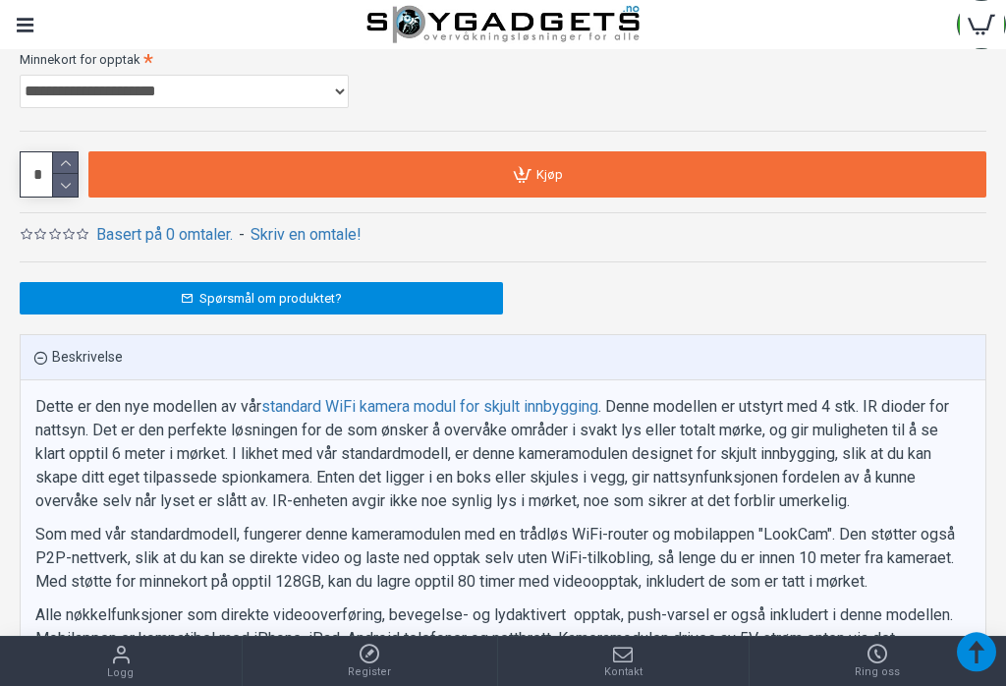
scroll to position [1841, 0]
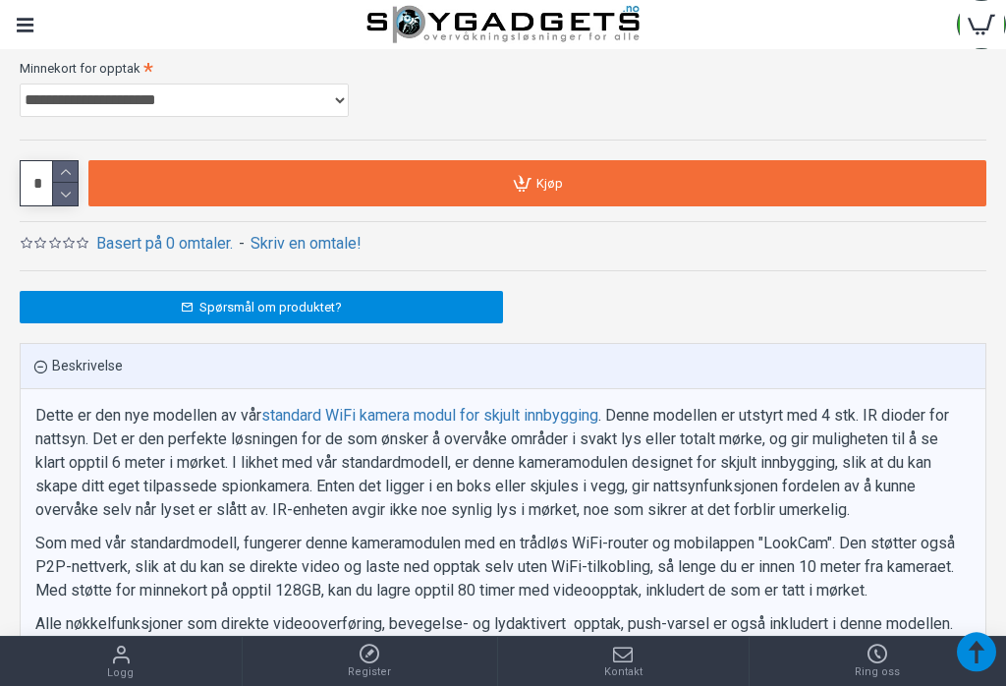
click at [179, 182] on link "Kjøp" at bounding box center [537, 183] width 898 height 46
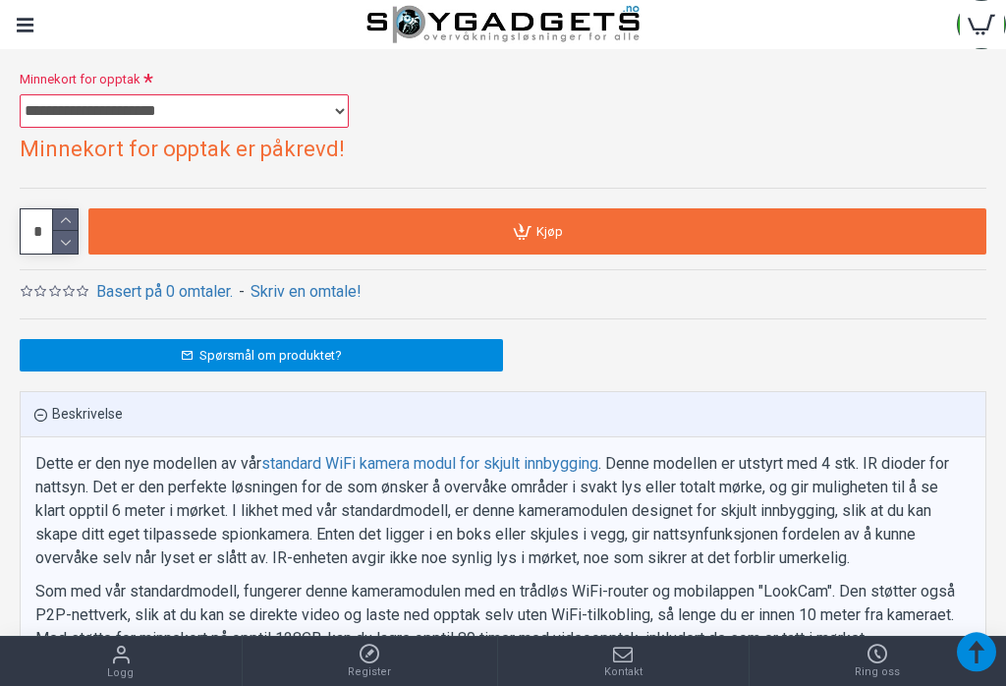
scroll to position [1828, 0]
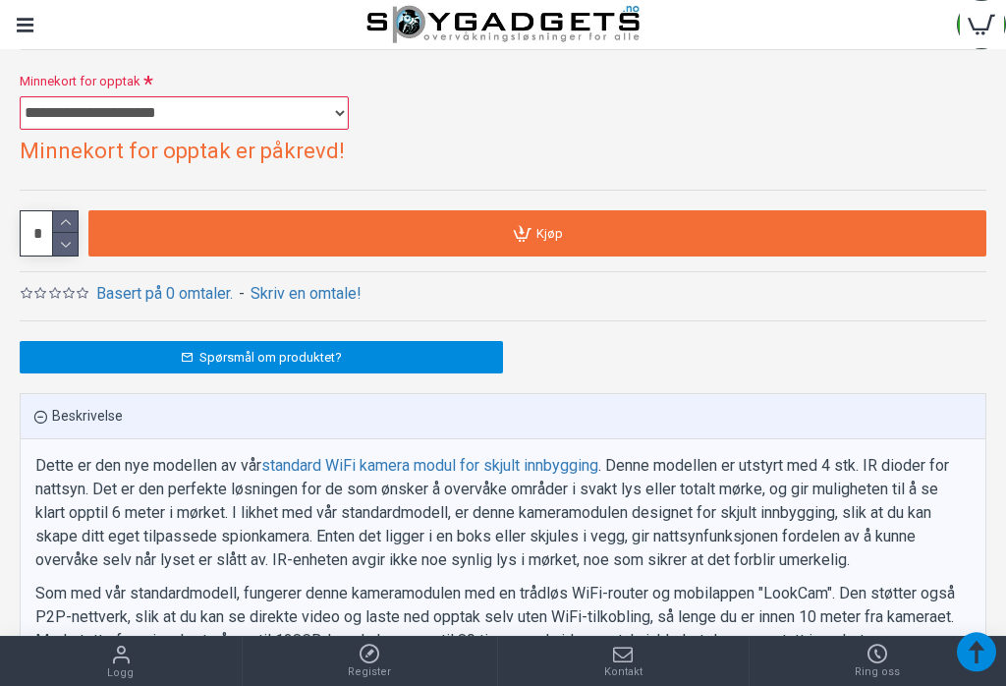
click at [328, 112] on select "**********" at bounding box center [184, 112] width 329 height 33
select select "***"
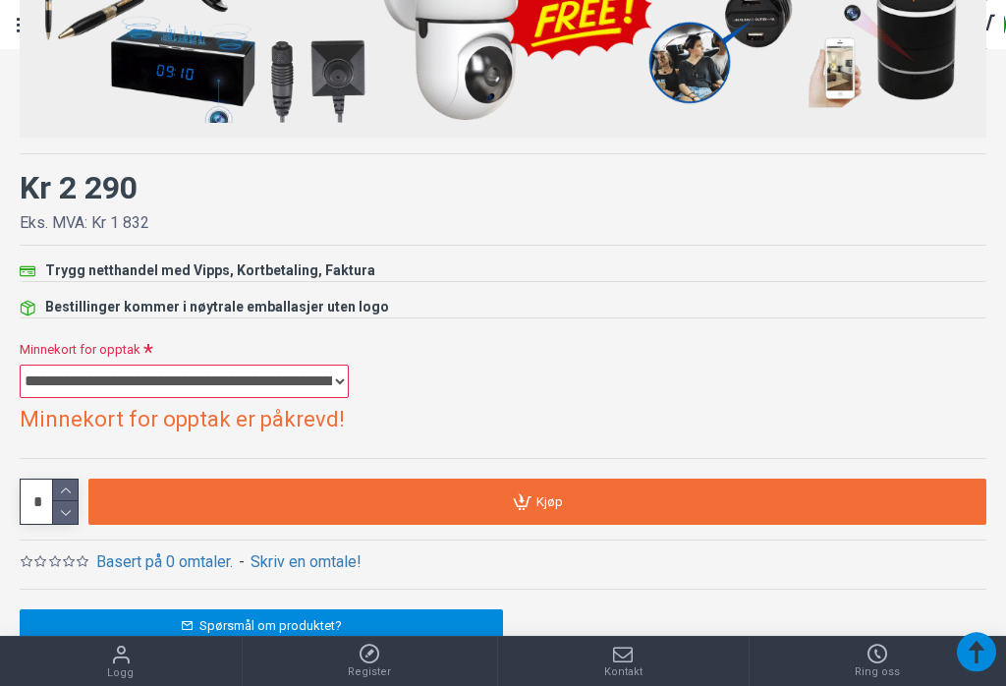
scroll to position [1569, 0]
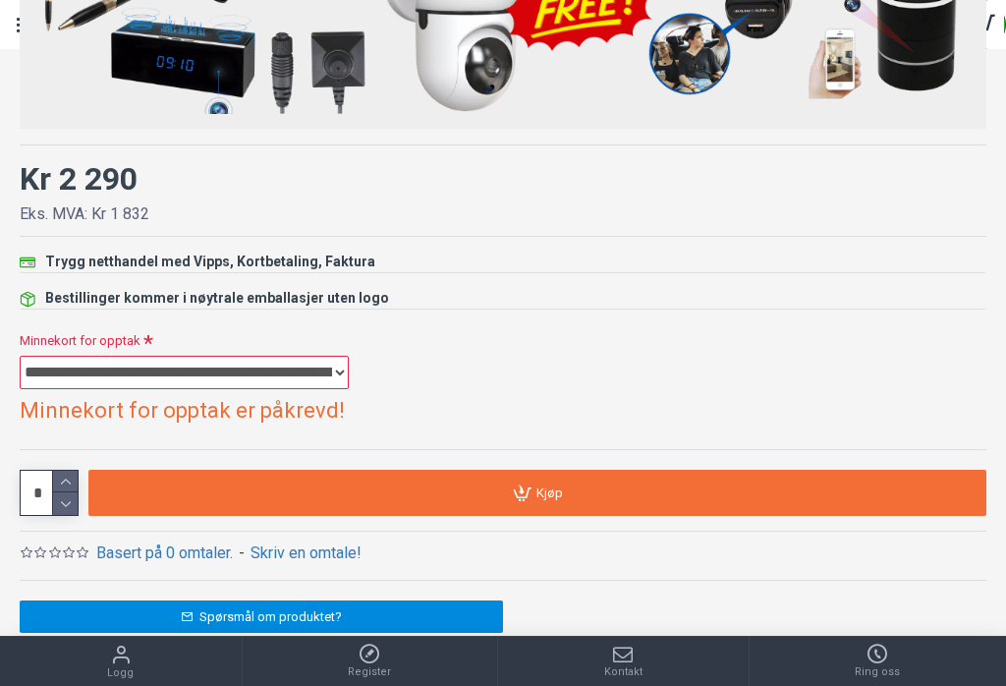
click at [843, 495] on link "Kjøp" at bounding box center [537, 493] width 898 height 46
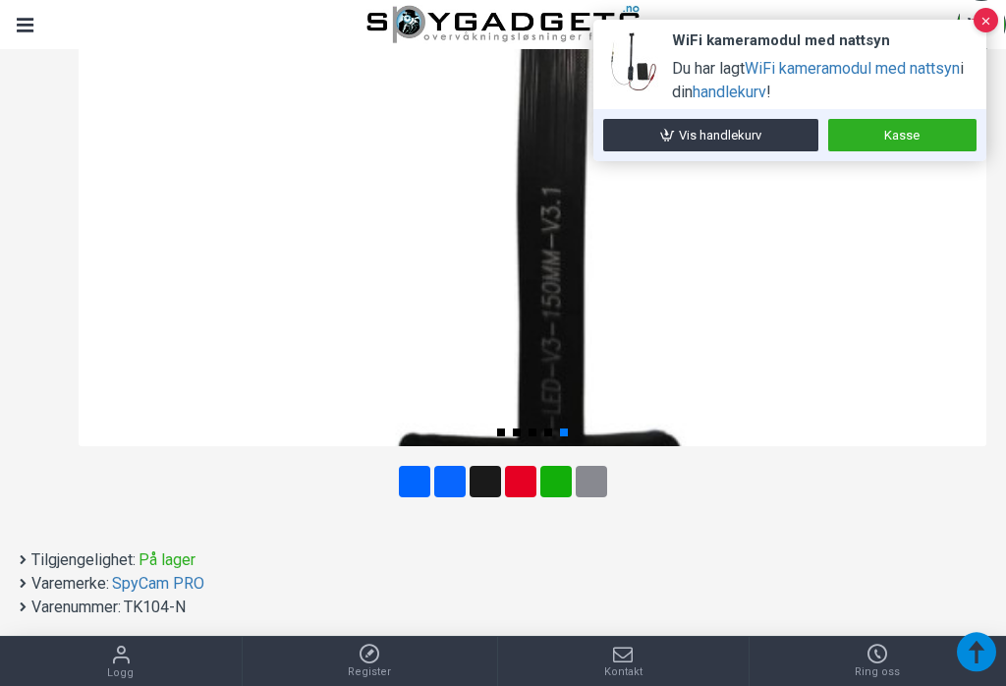
scroll to position [707, 0]
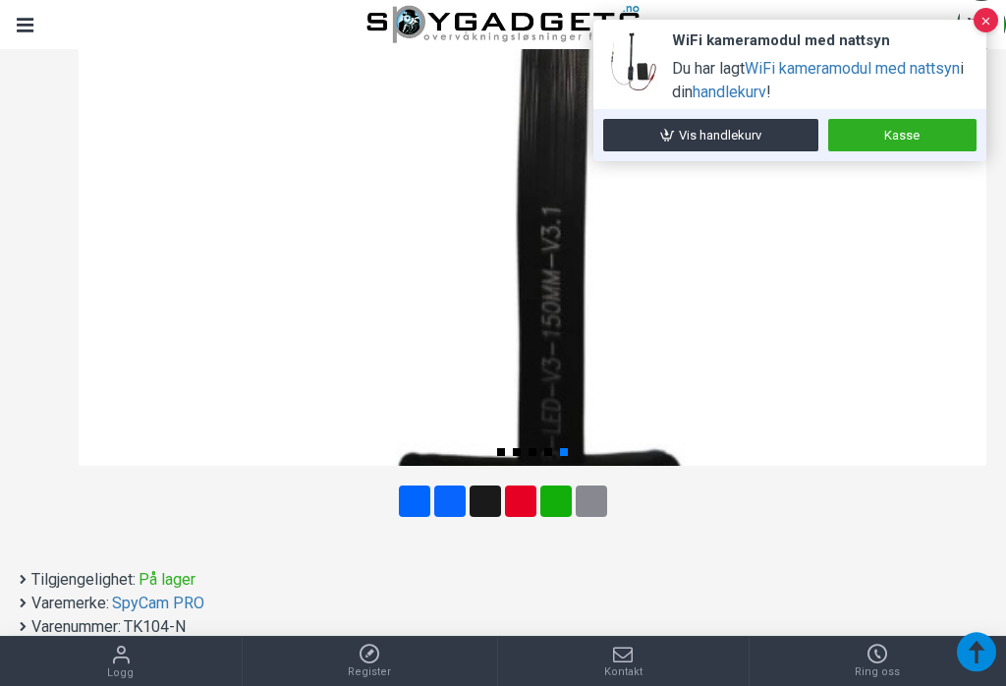
click at [921, 130] on link "Kasse" at bounding box center [902, 135] width 149 height 32
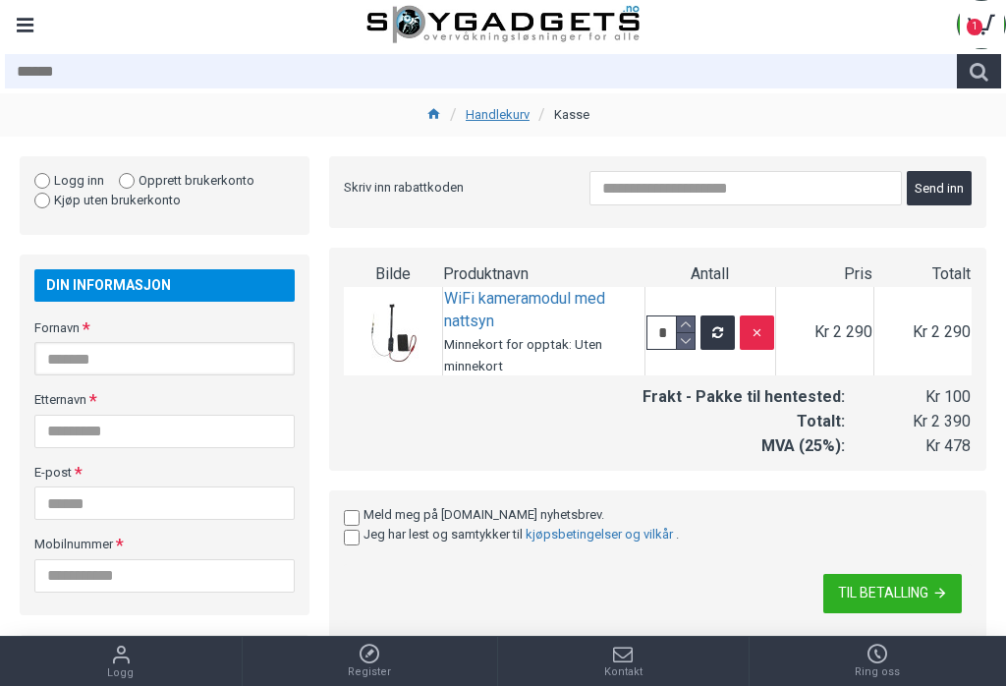
click at [83, 357] on input "Fornavn" at bounding box center [164, 358] width 260 height 33
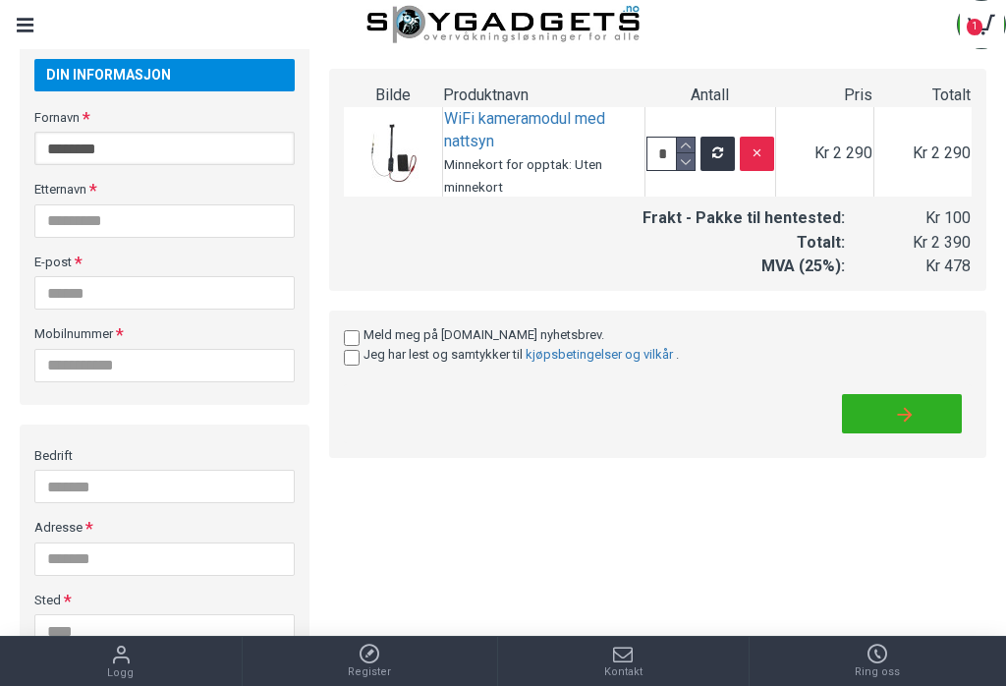
type input "********"
click at [89, 226] on input "Etternavn" at bounding box center [164, 220] width 260 height 33
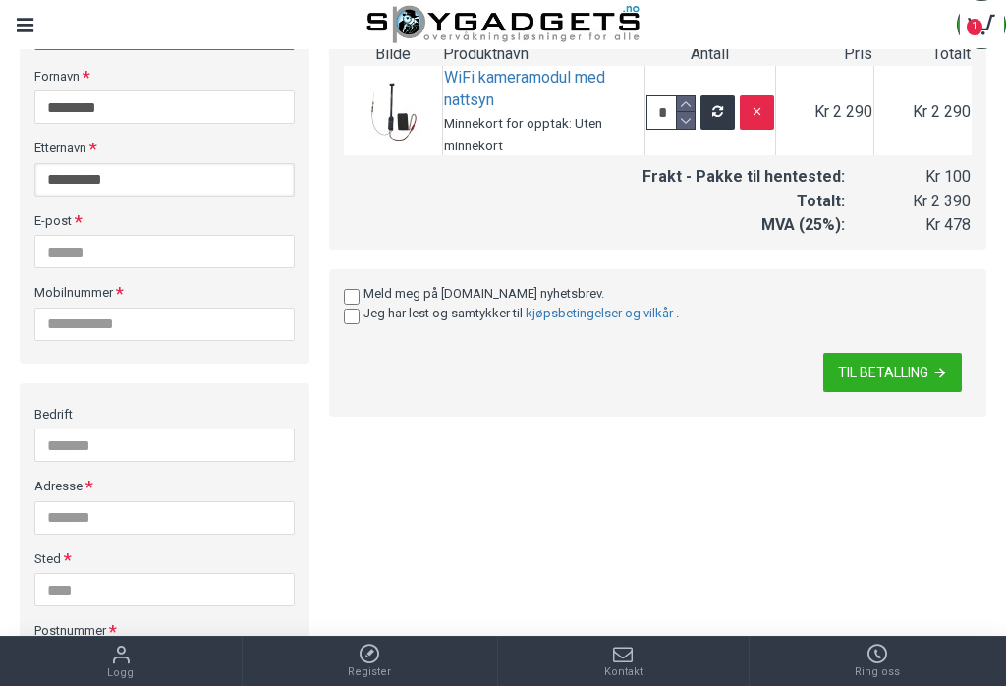
scroll to position [260, 0]
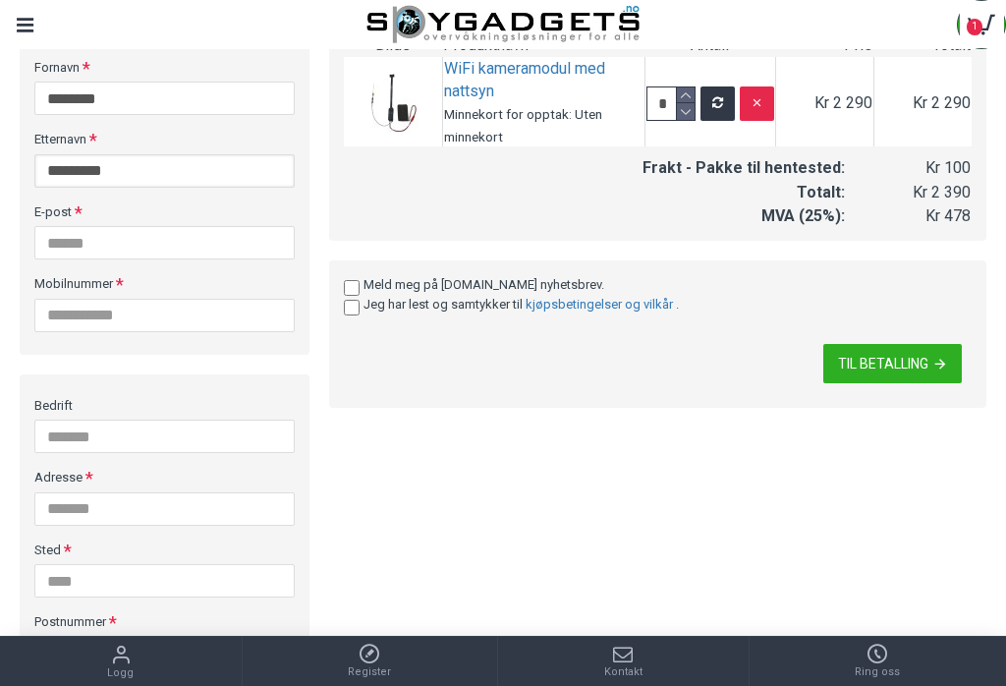
type input "*********"
click at [79, 236] on input "E-post" at bounding box center [164, 242] width 260 height 33
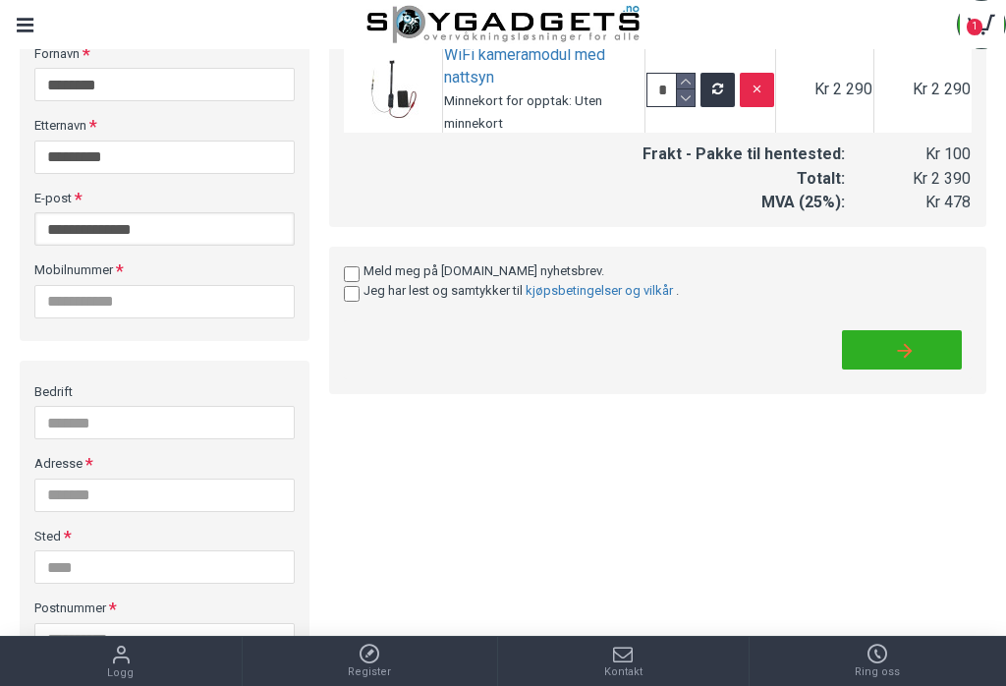
scroll to position [350, 0]
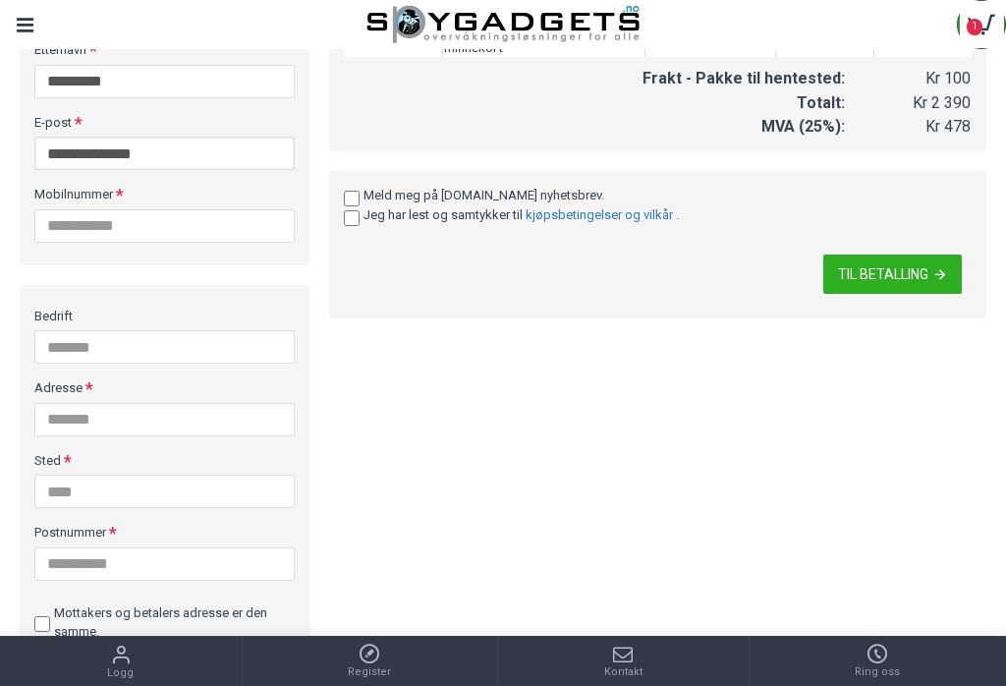
type input "**********"
click at [91, 222] on input "Mobilnummer" at bounding box center [164, 225] width 260 height 33
type input "********"
click at [85, 408] on input "Adresse" at bounding box center [164, 419] width 260 height 33
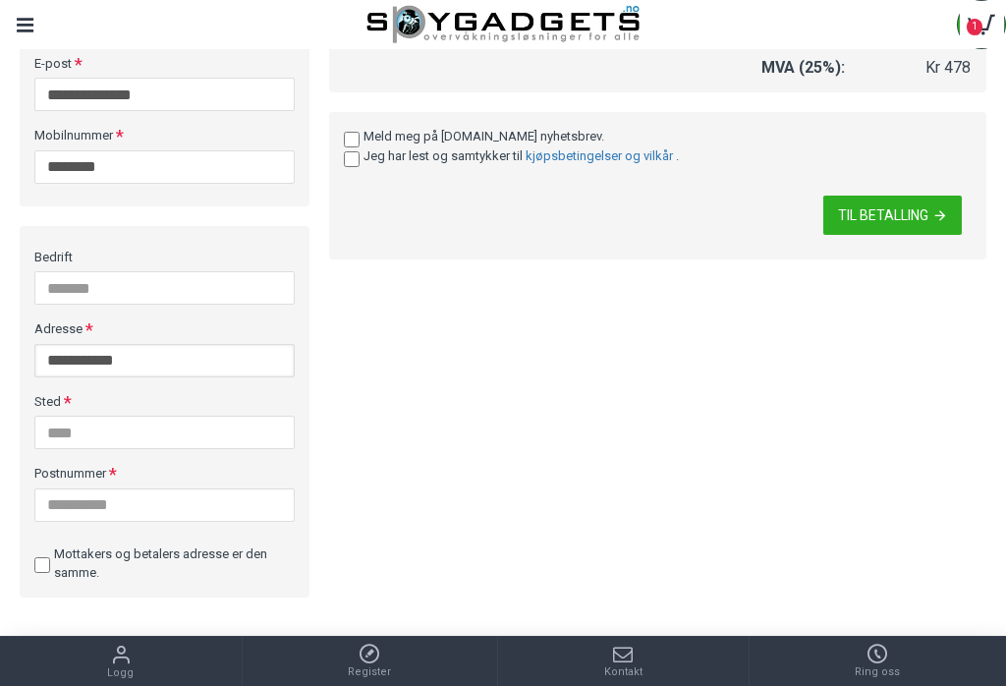
type input "**********"
click at [79, 416] on input "Sted" at bounding box center [164, 432] width 260 height 33
type input "******"
click at [98, 488] on input "Postnummer" at bounding box center [164, 504] width 260 height 33
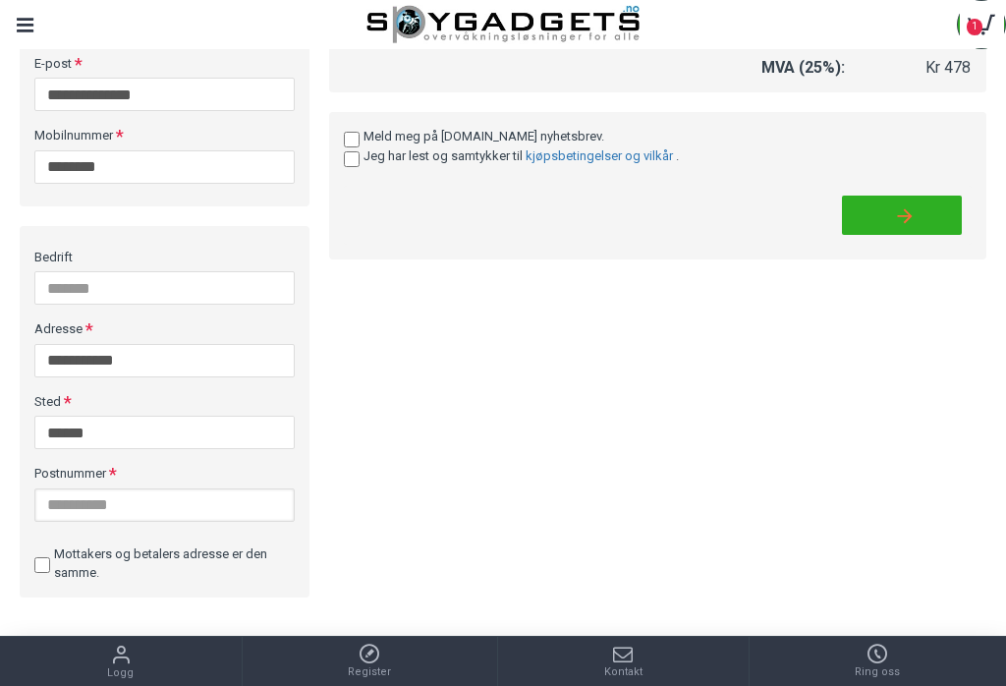
scroll to position [747, 0]
type input "****"
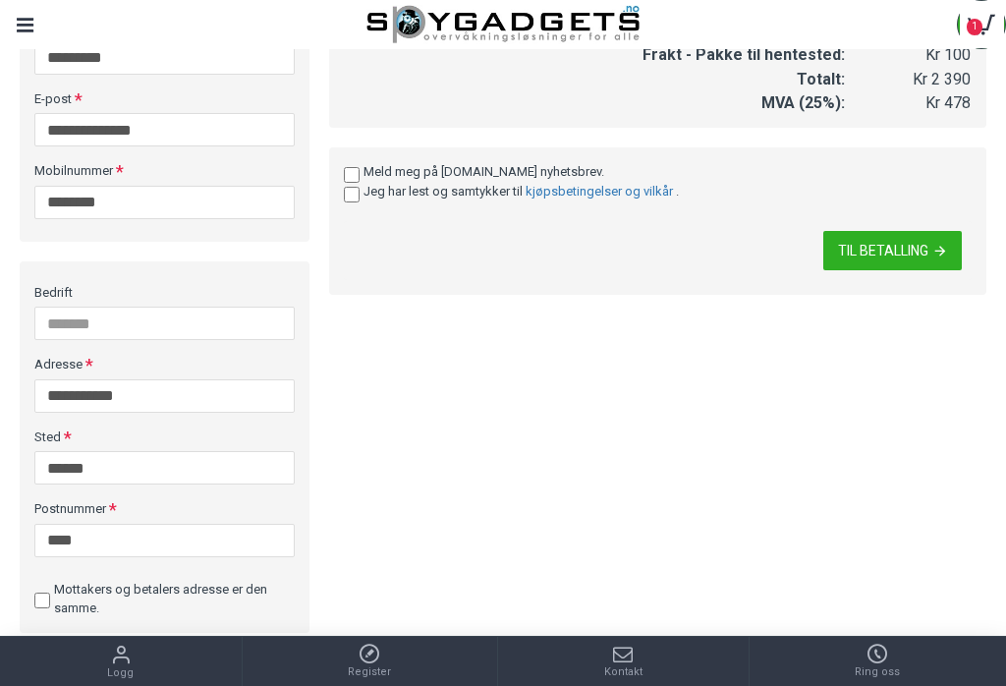
click at [923, 244] on span "TIL BETALLING" at bounding box center [883, 251] width 90 height 14
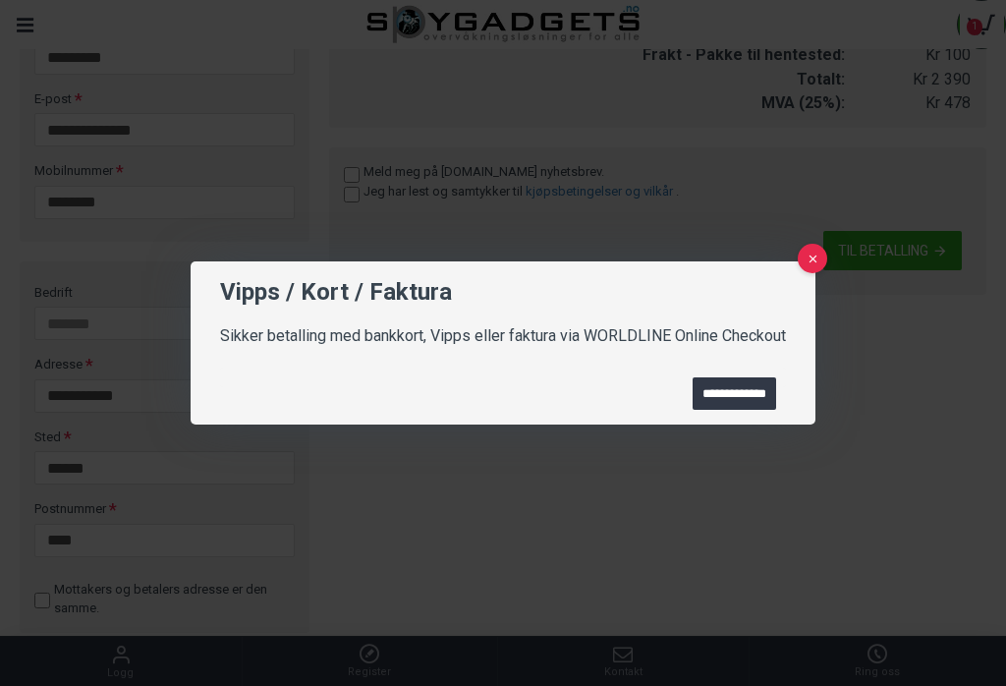
click at [747, 410] on input "**********" at bounding box center [734, 393] width 83 height 32
type input "**********"
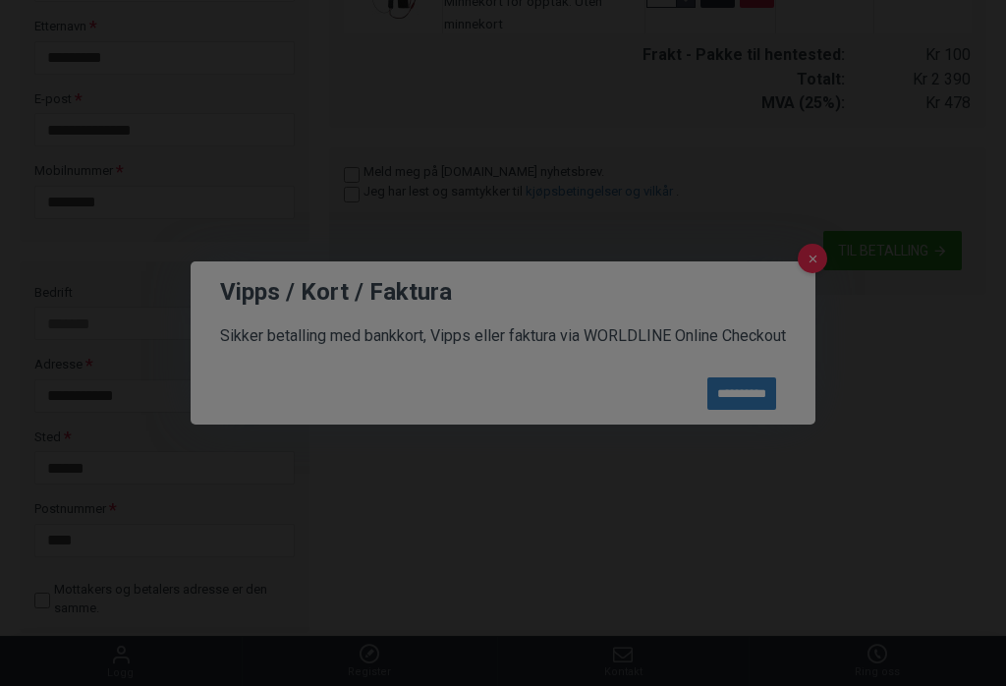
scroll to position [0, 0]
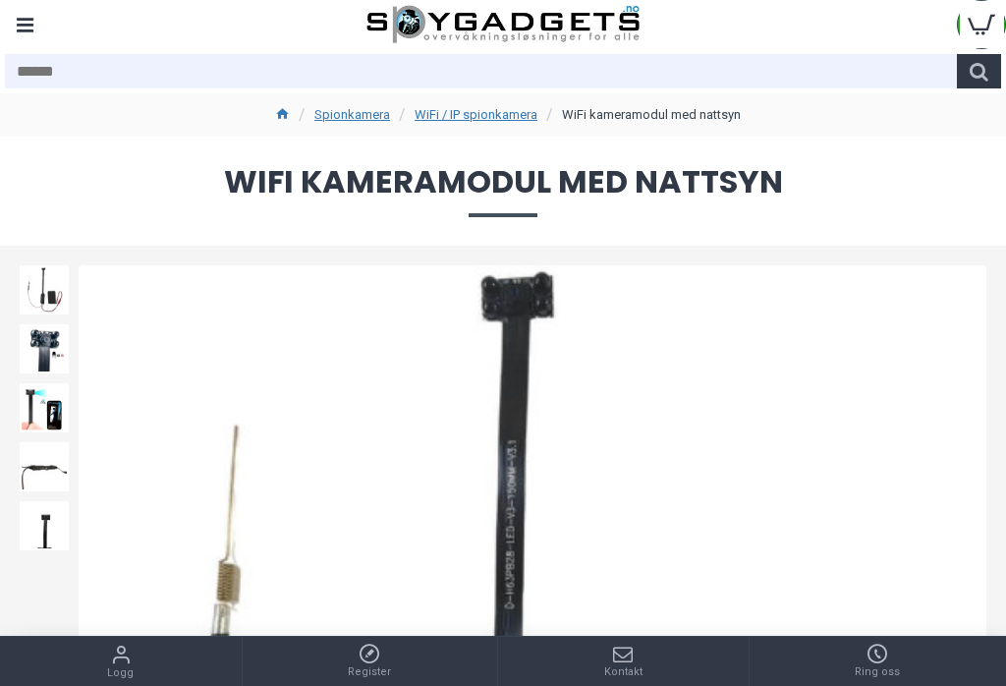
select select "***"
click at [988, 20] on icon at bounding box center [982, 24] width 44 height 47
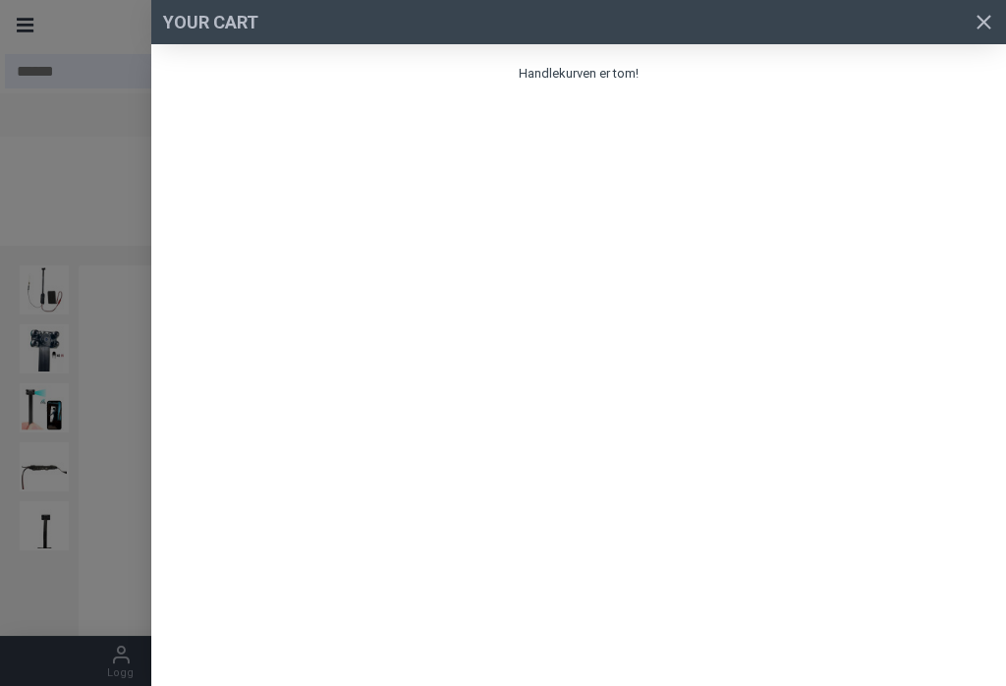
click at [989, 31] on link at bounding box center [984, 22] width 44 height 44
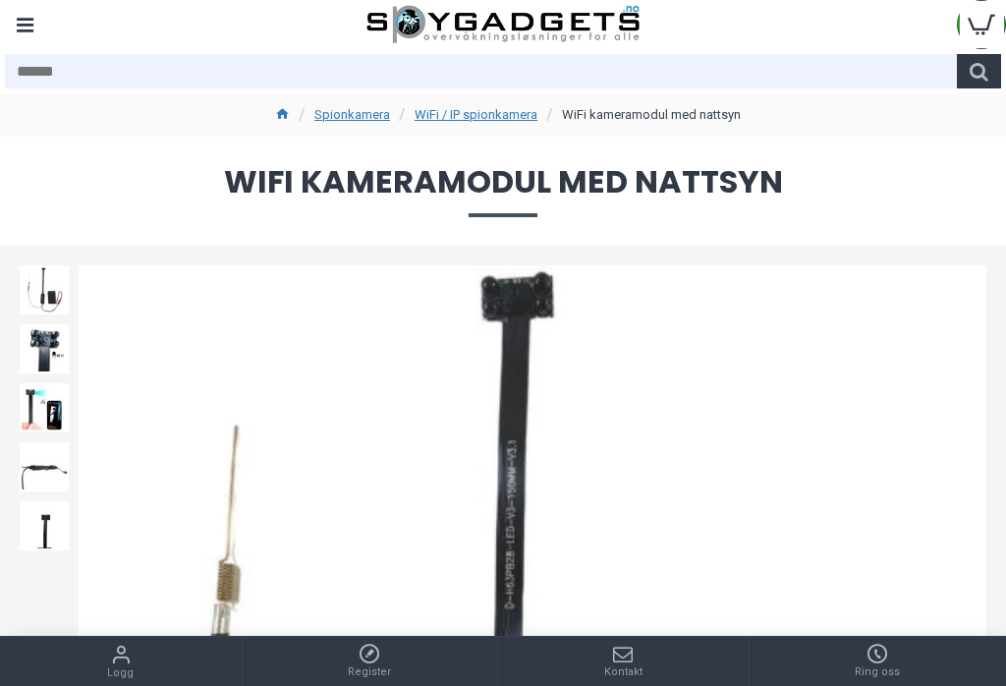
click at [35, 73] on input "text" at bounding box center [481, 71] width 952 height 34
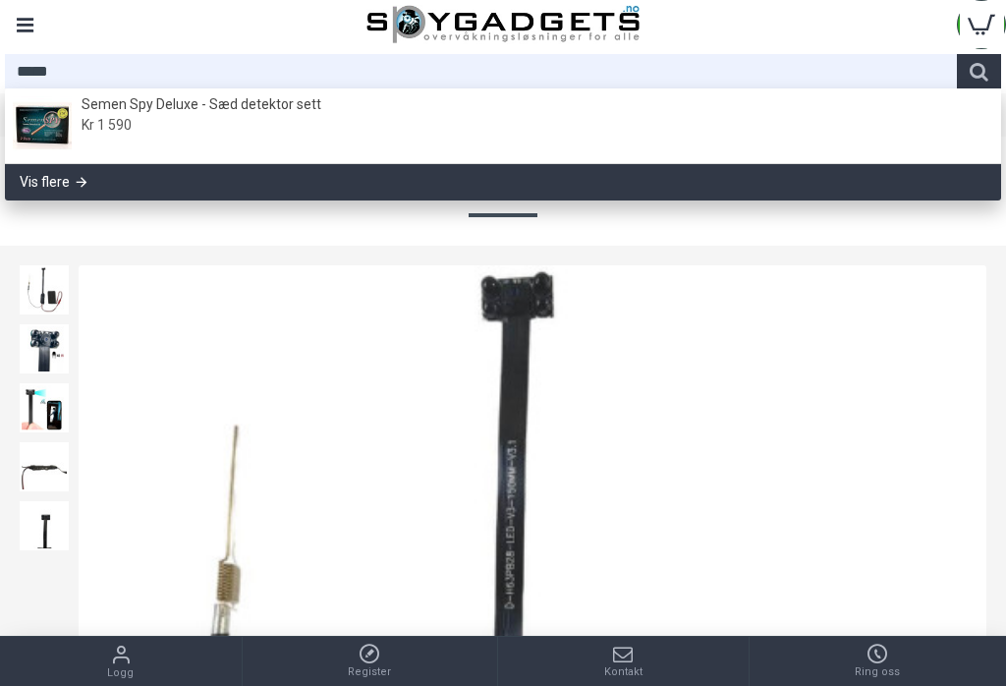
type input "*****"
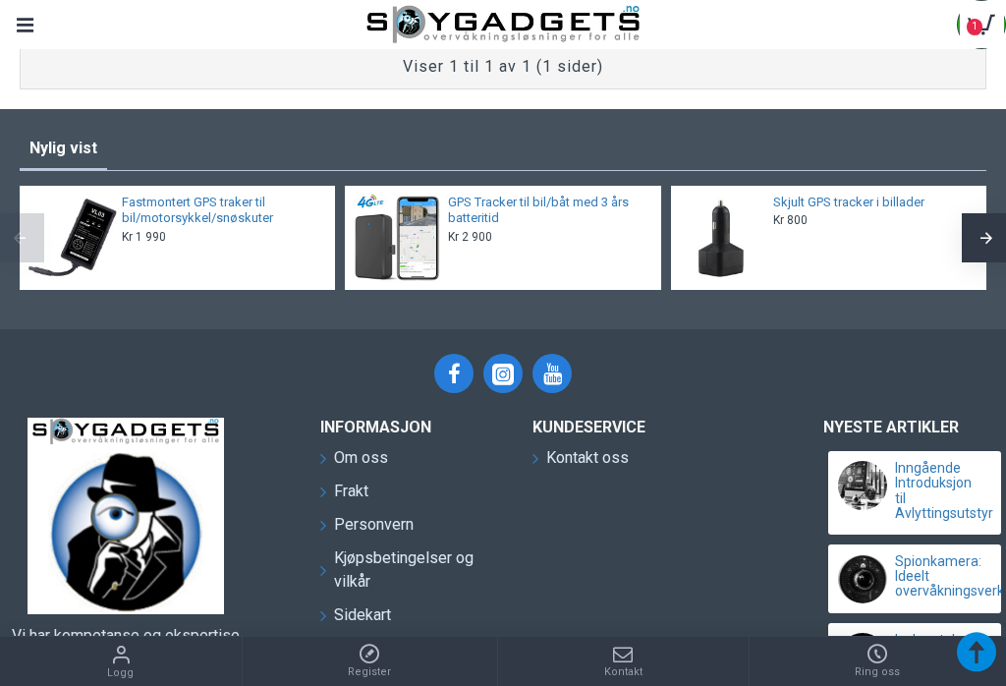
scroll to position [822, 0]
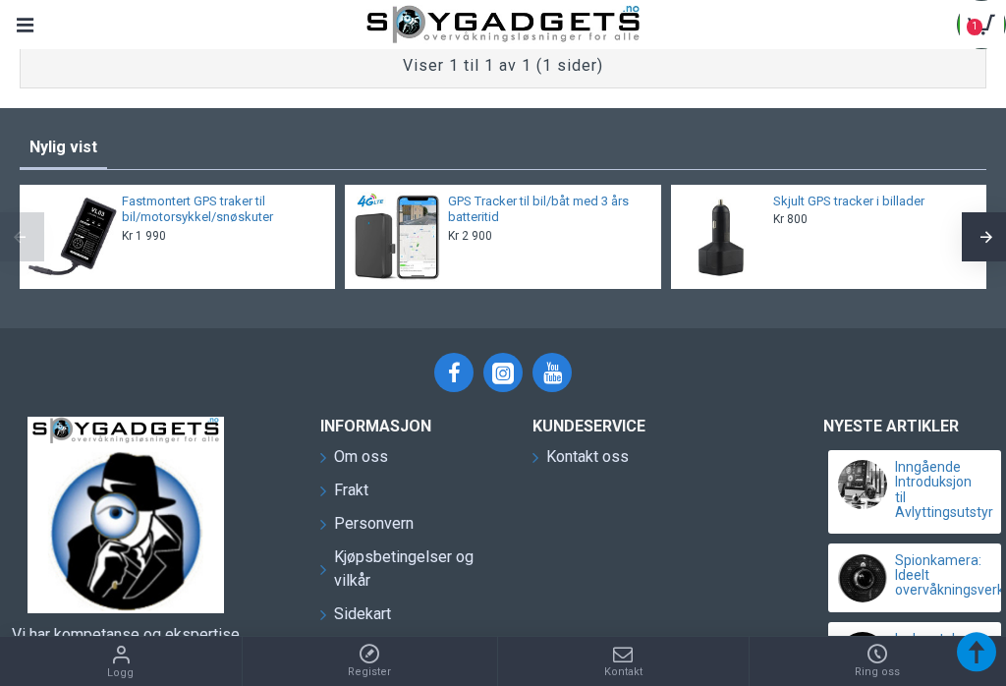
click at [335, 493] on span "Frakt" at bounding box center [351, 490] width 34 height 24
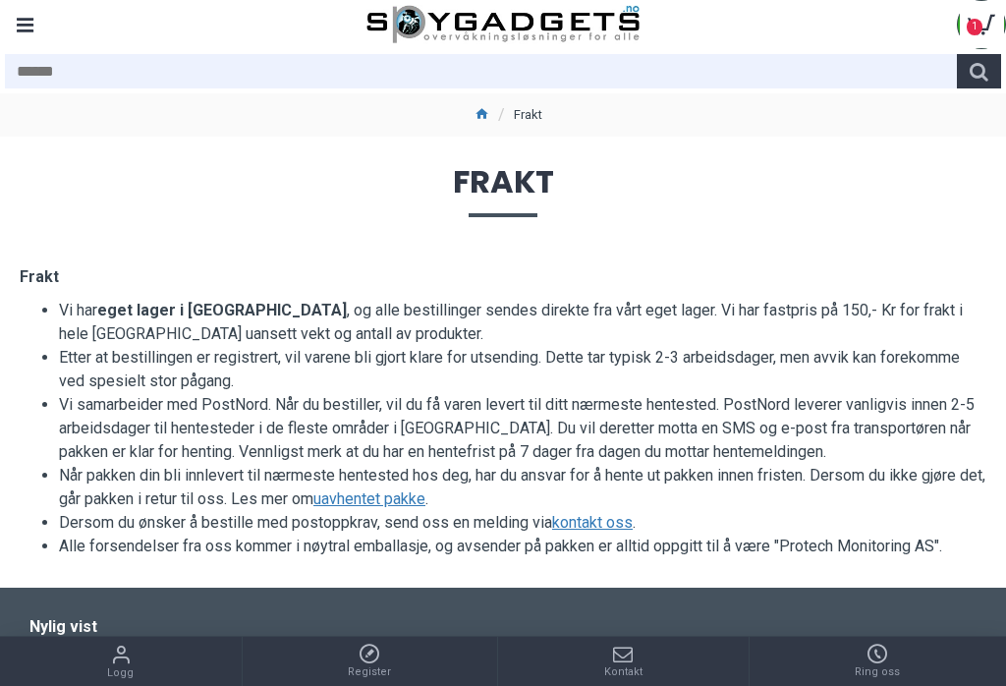
click at [986, 26] on icon at bounding box center [982, 24] width 44 height 47
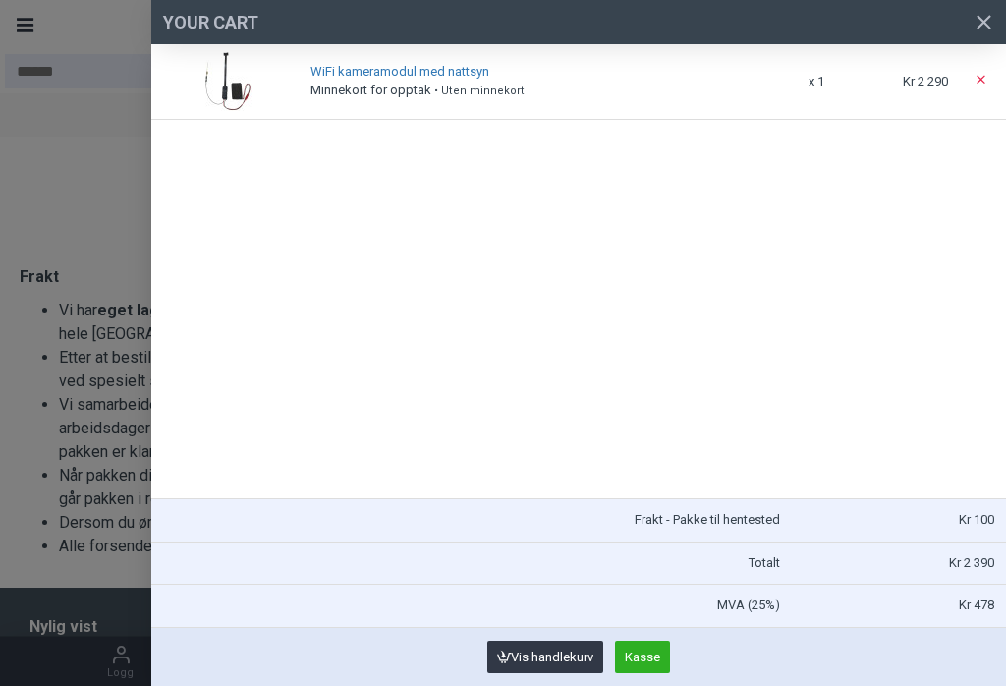
click at [646, 655] on span "Kasse" at bounding box center [642, 656] width 35 height 13
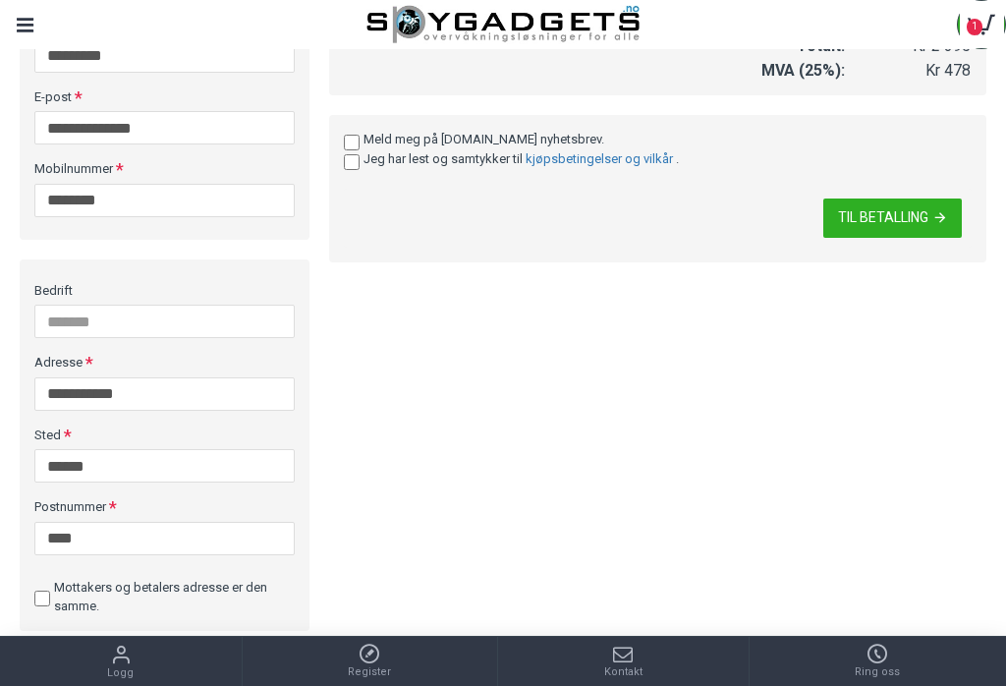
scroll to position [373, 0]
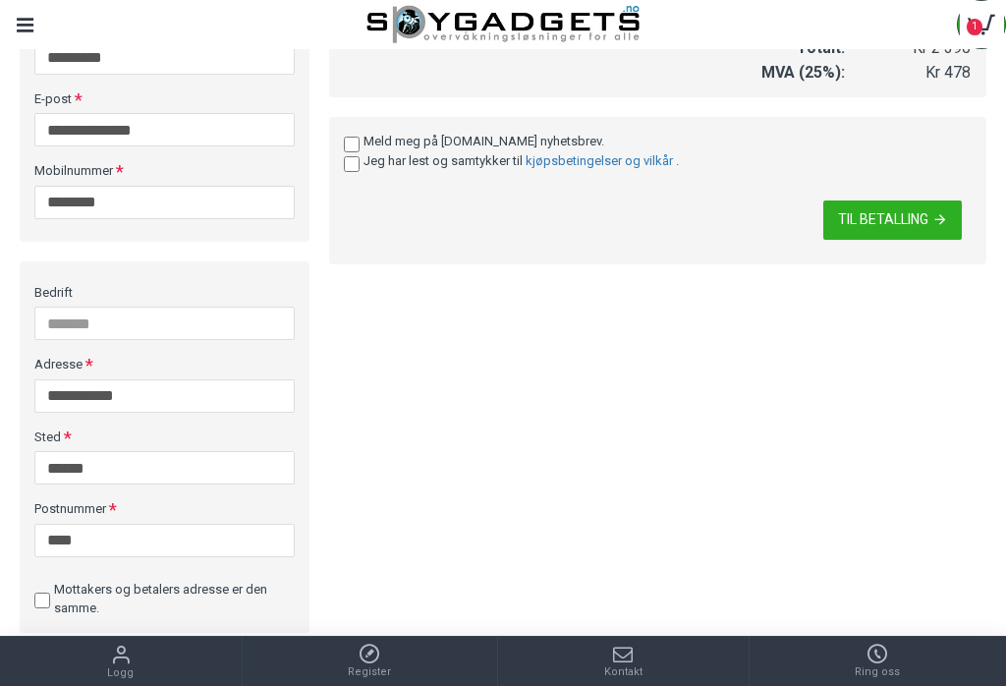
click at [921, 212] on span "TIL BETALLING" at bounding box center [883, 219] width 90 height 14
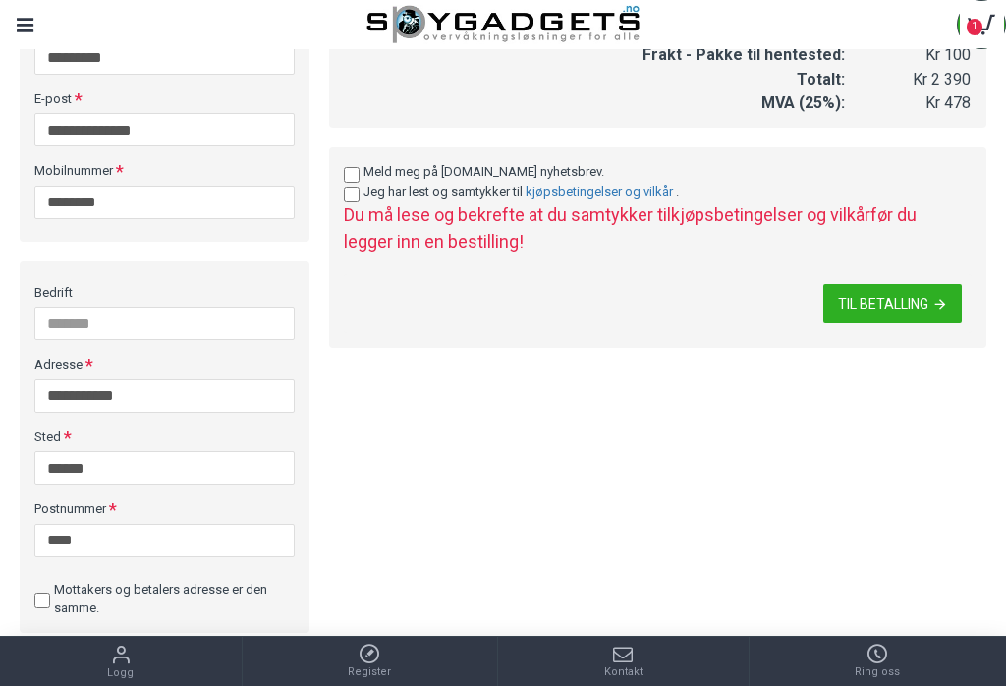
click at [919, 285] on button "TIL BETALLING" at bounding box center [892, 303] width 139 height 39
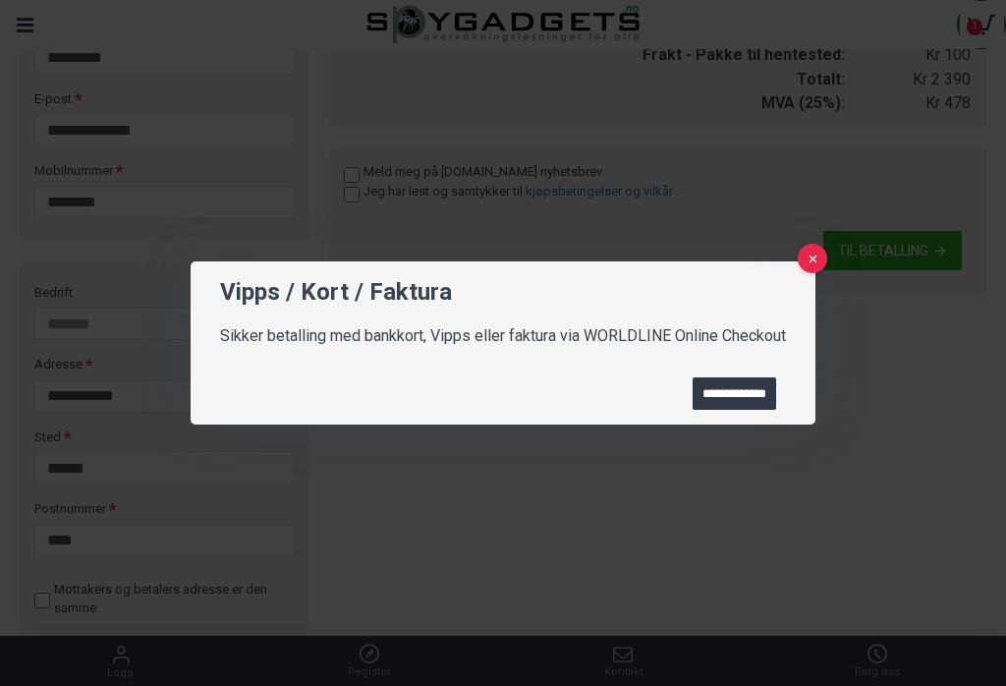
click at [739, 410] on input "**********" at bounding box center [734, 393] width 83 height 32
type input "**********"
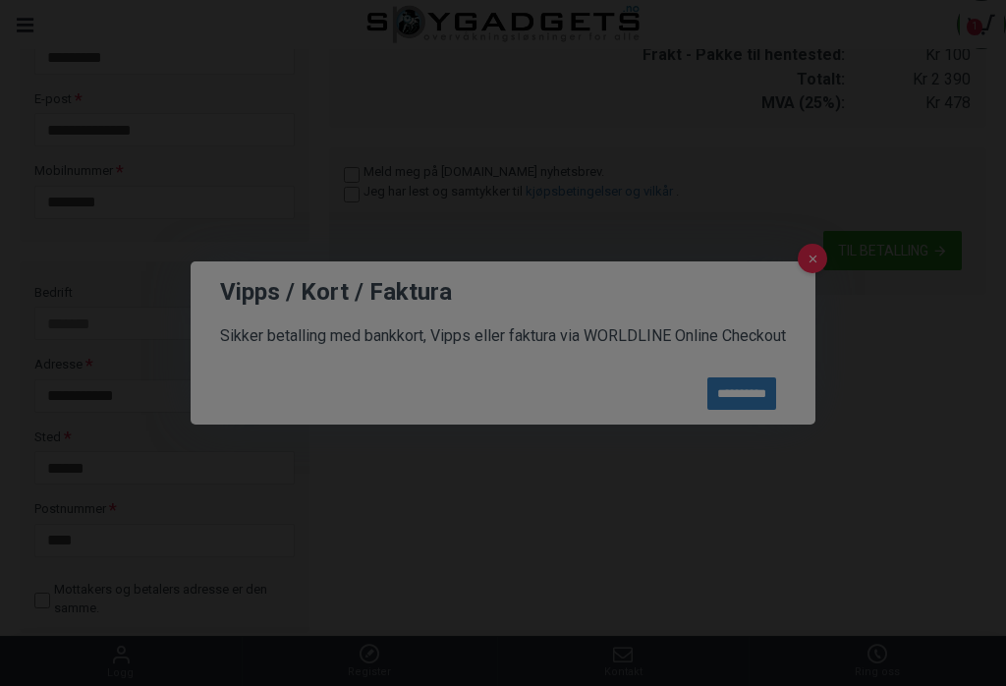
scroll to position [0, 0]
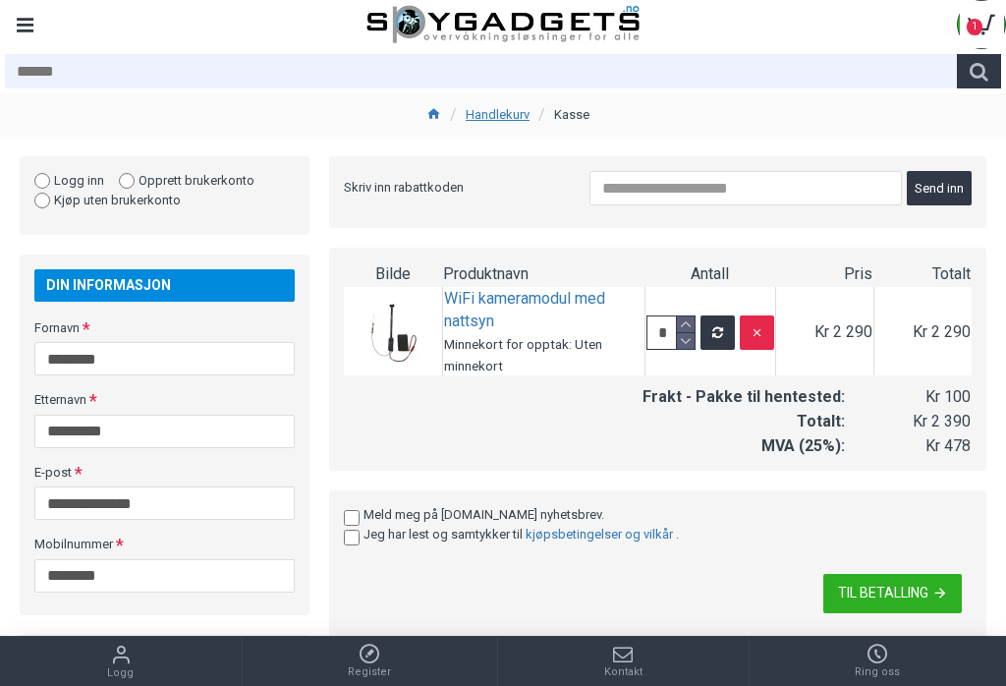
click at [477, 306] on link "WiFi kameramodul med nattsyn" at bounding box center [543, 310] width 199 height 45
